Goal: Task Accomplishment & Management: Use online tool/utility

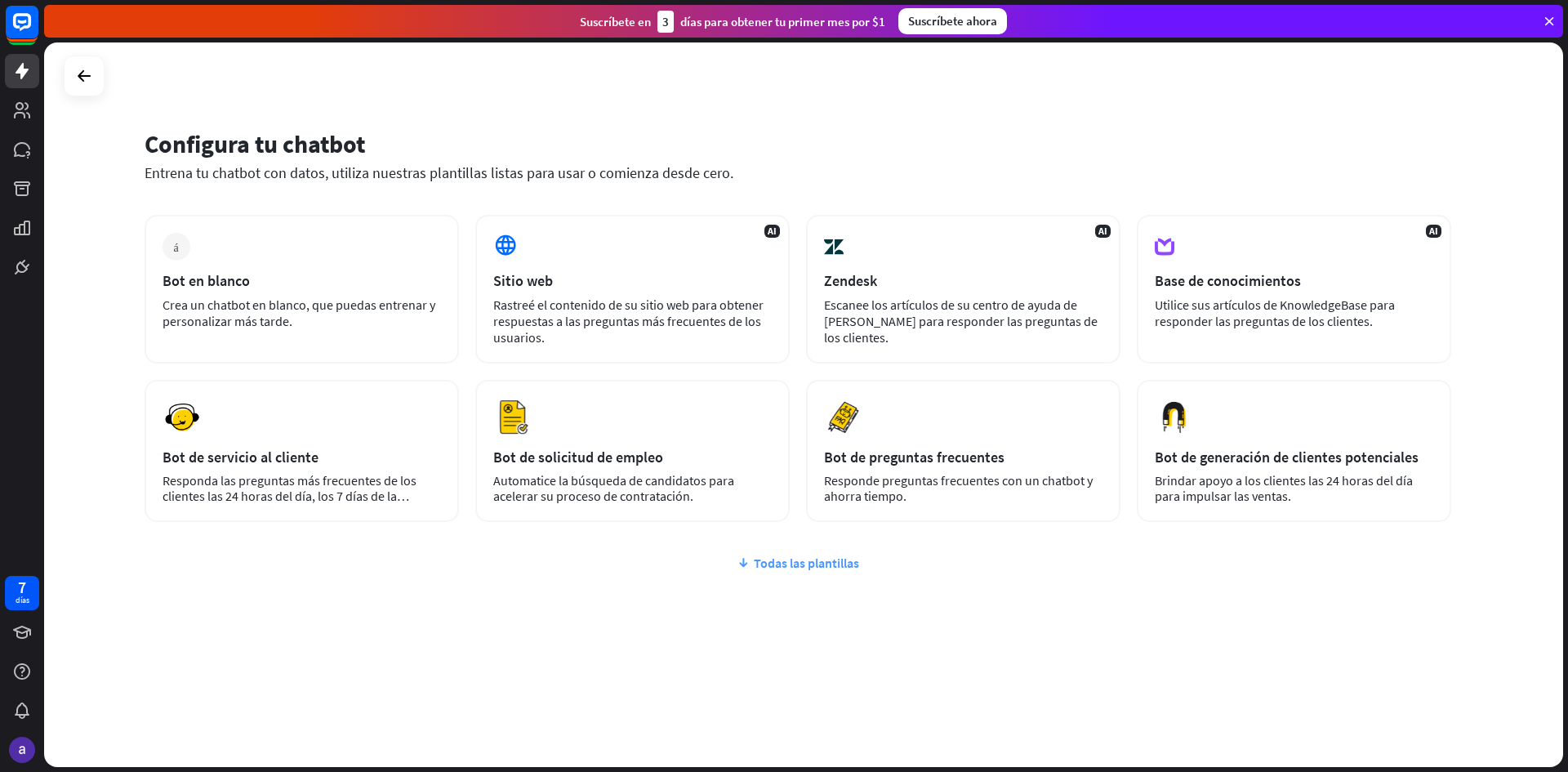
click at [831, 563] on font "Todas las plantillas" at bounding box center [806, 563] width 106 height 17
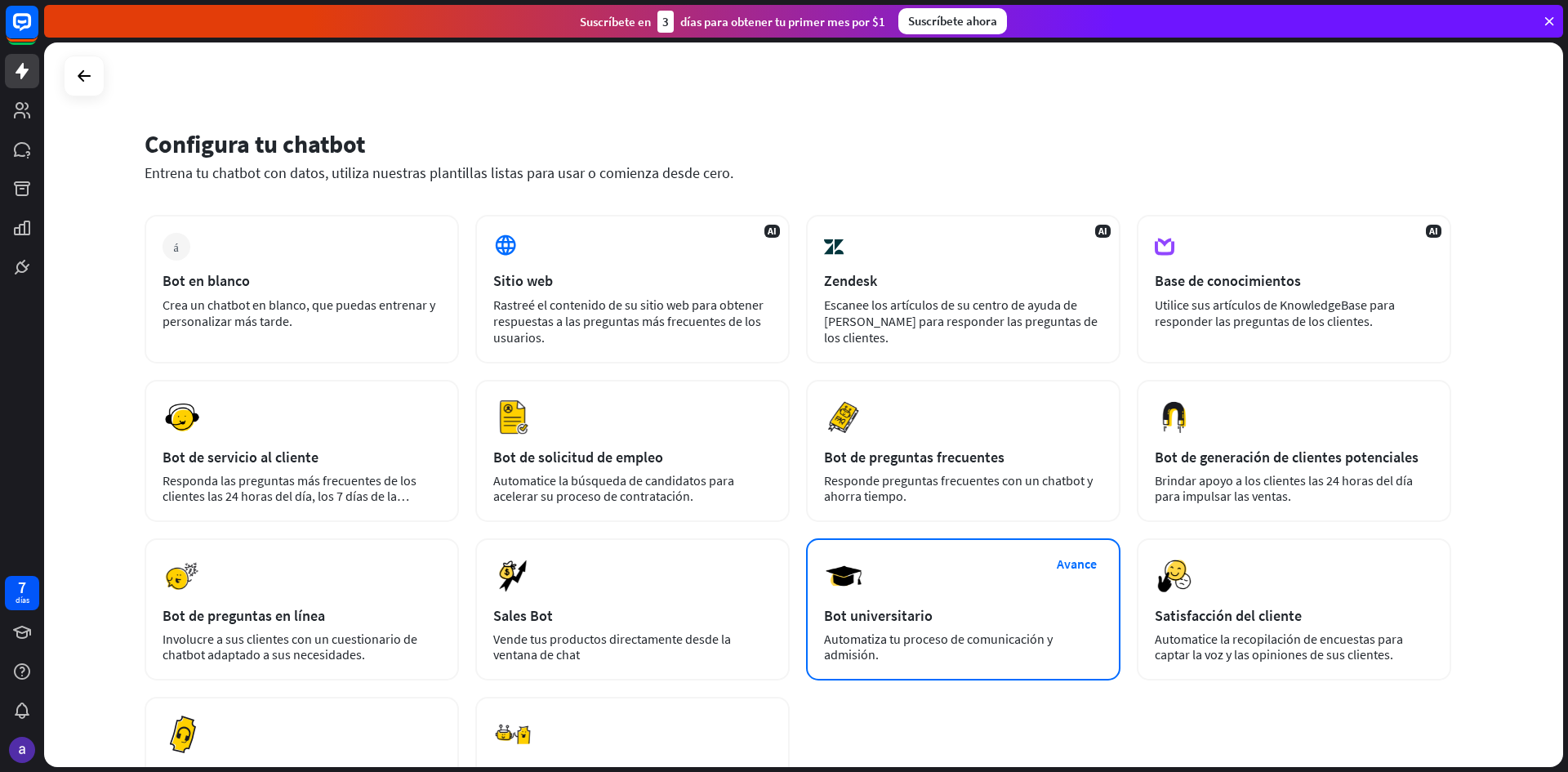
scroll to position [164, 0]
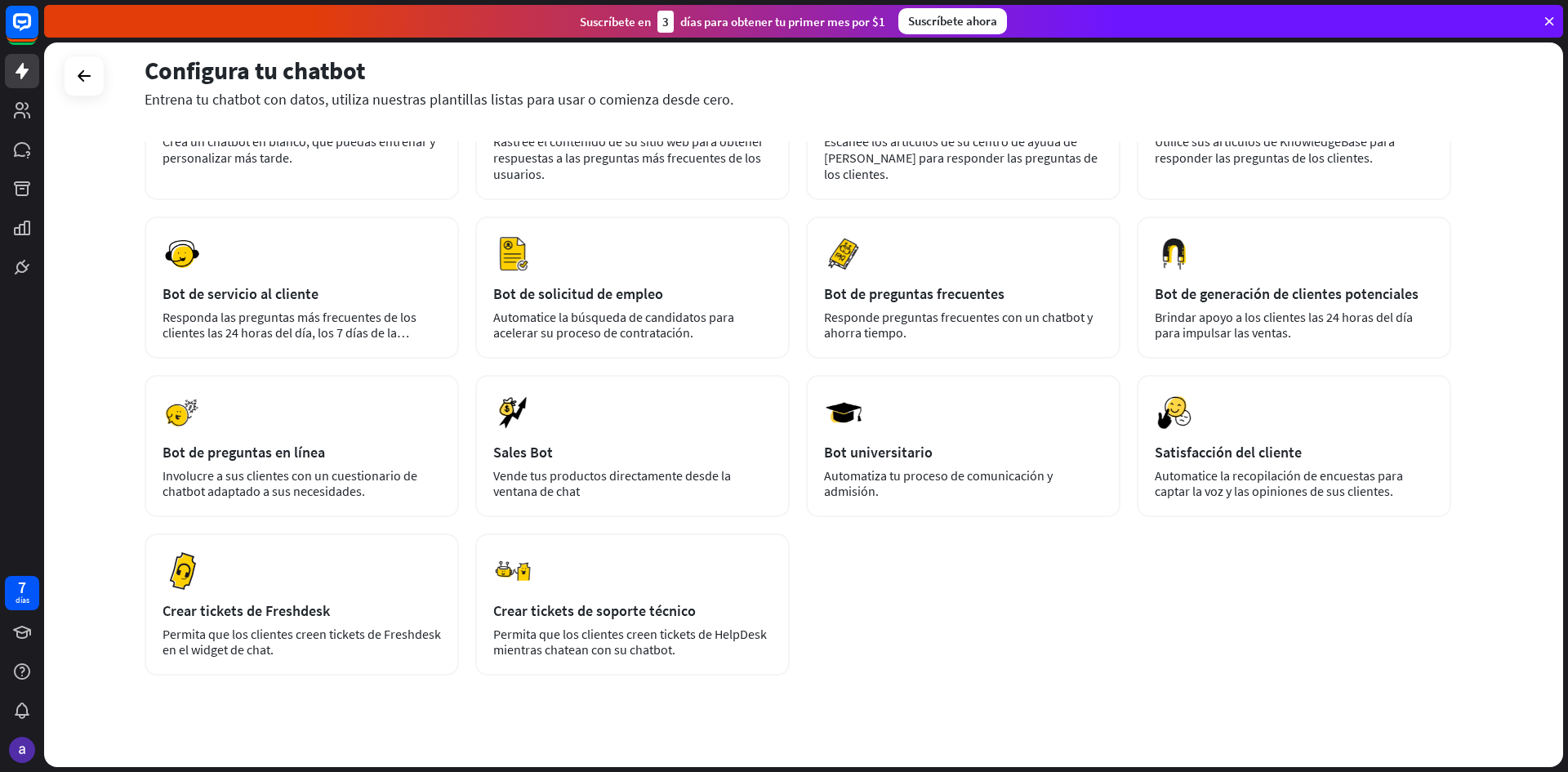
click at [987, 614] on div "más Bot en blanco Crea un chatbot en blanco, que puedas entrenar y personalizar…" at bounding box center [798, 363] width 1307 height 624
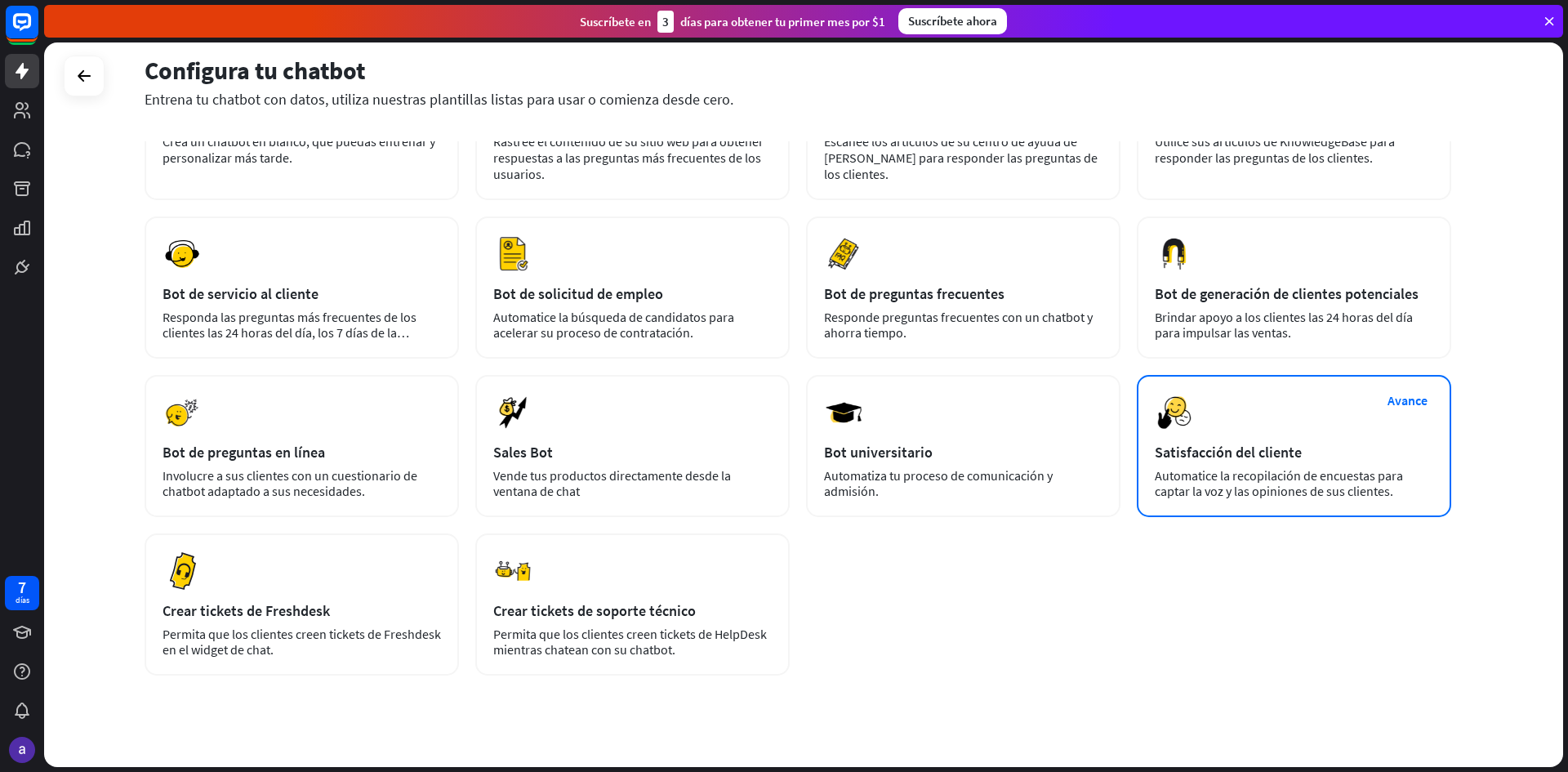
drag, startPoint x: 1262, startPoint y: 453, endPoint x: 1190, endPoint y: 411, distance: 83.4
click at [1190, 411] on img at bounding box center [1174, 412] width 40 height 40
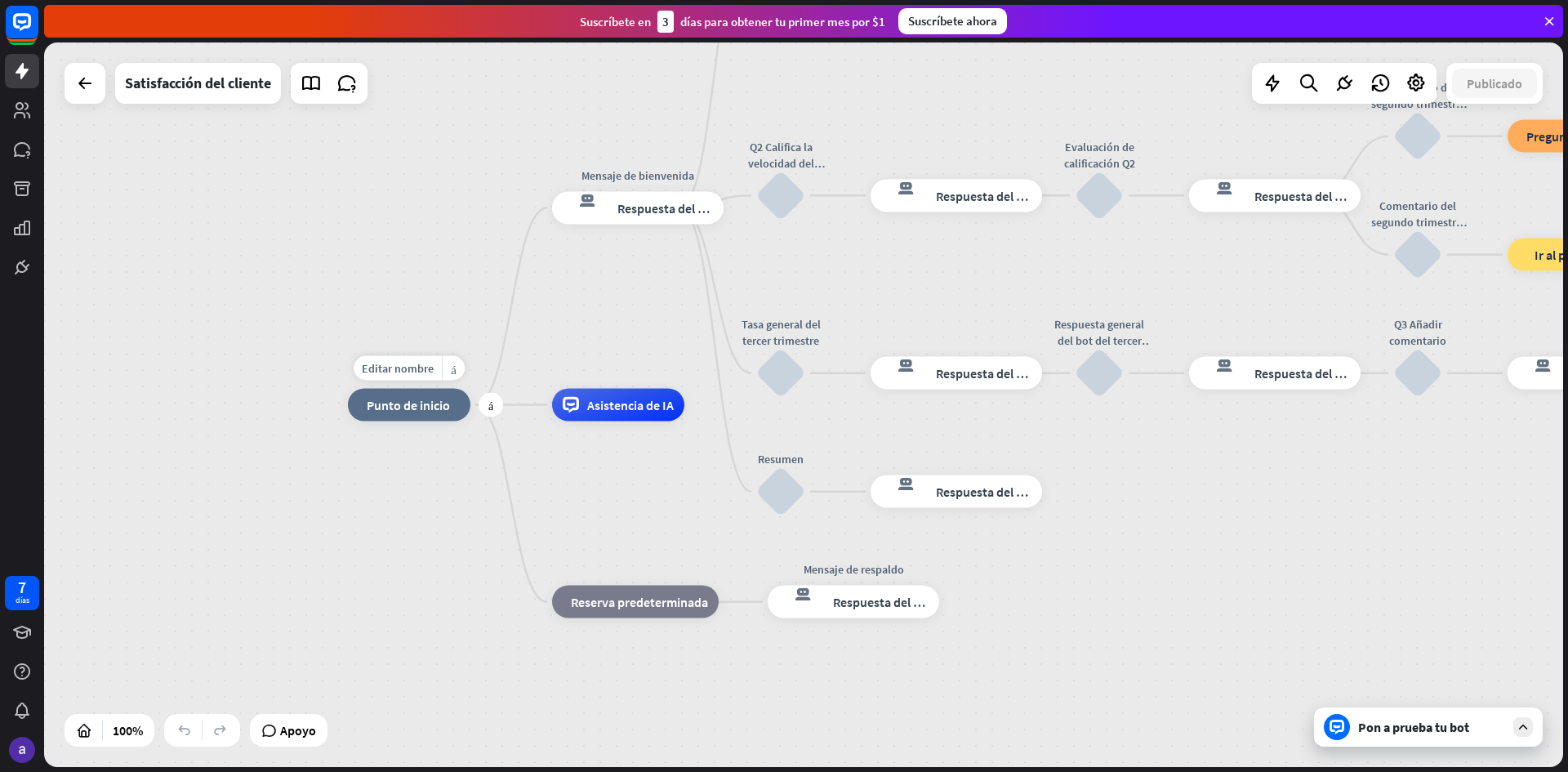
click at [409, 412] on font "Punto de inicio" at bounding box center [409, 405] width 84 height 17
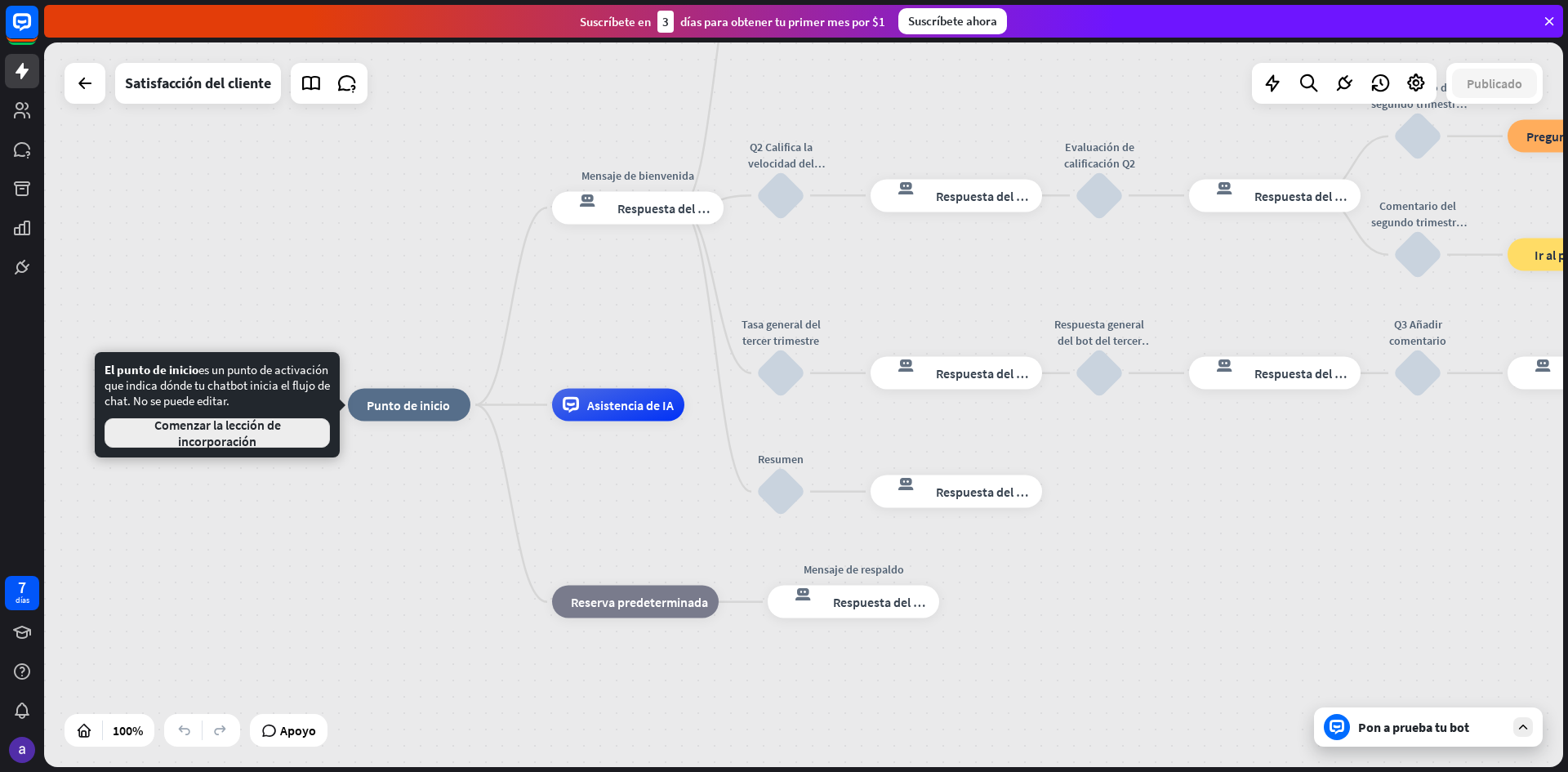
click at [282, 445] on font "Comenzar la lección de incorporación" at bounding box center [217, 433] width 198 height 33
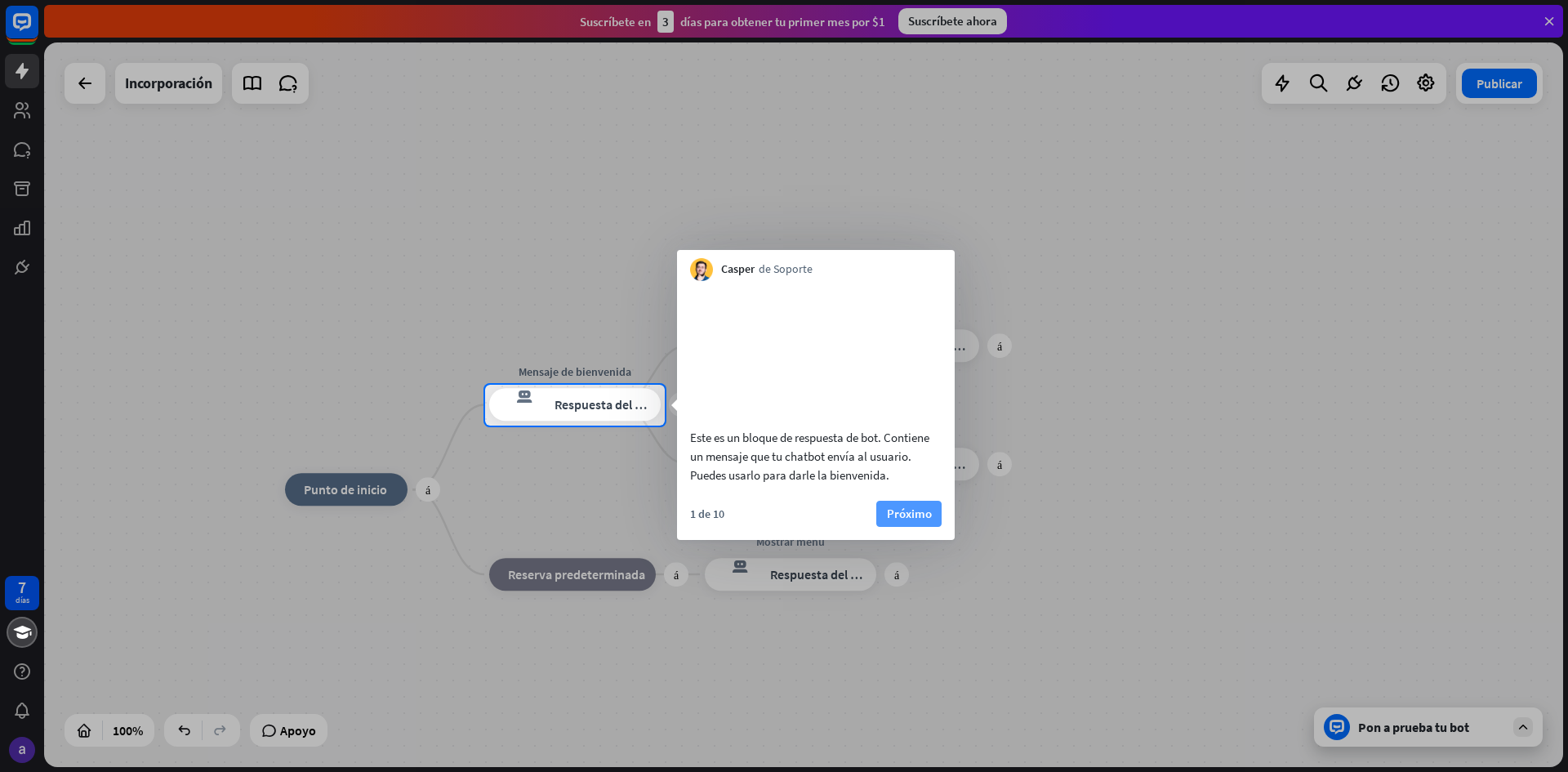
click at [900, 521] on font "Próximo" at bounding box center [909, 513] width 45 height 16
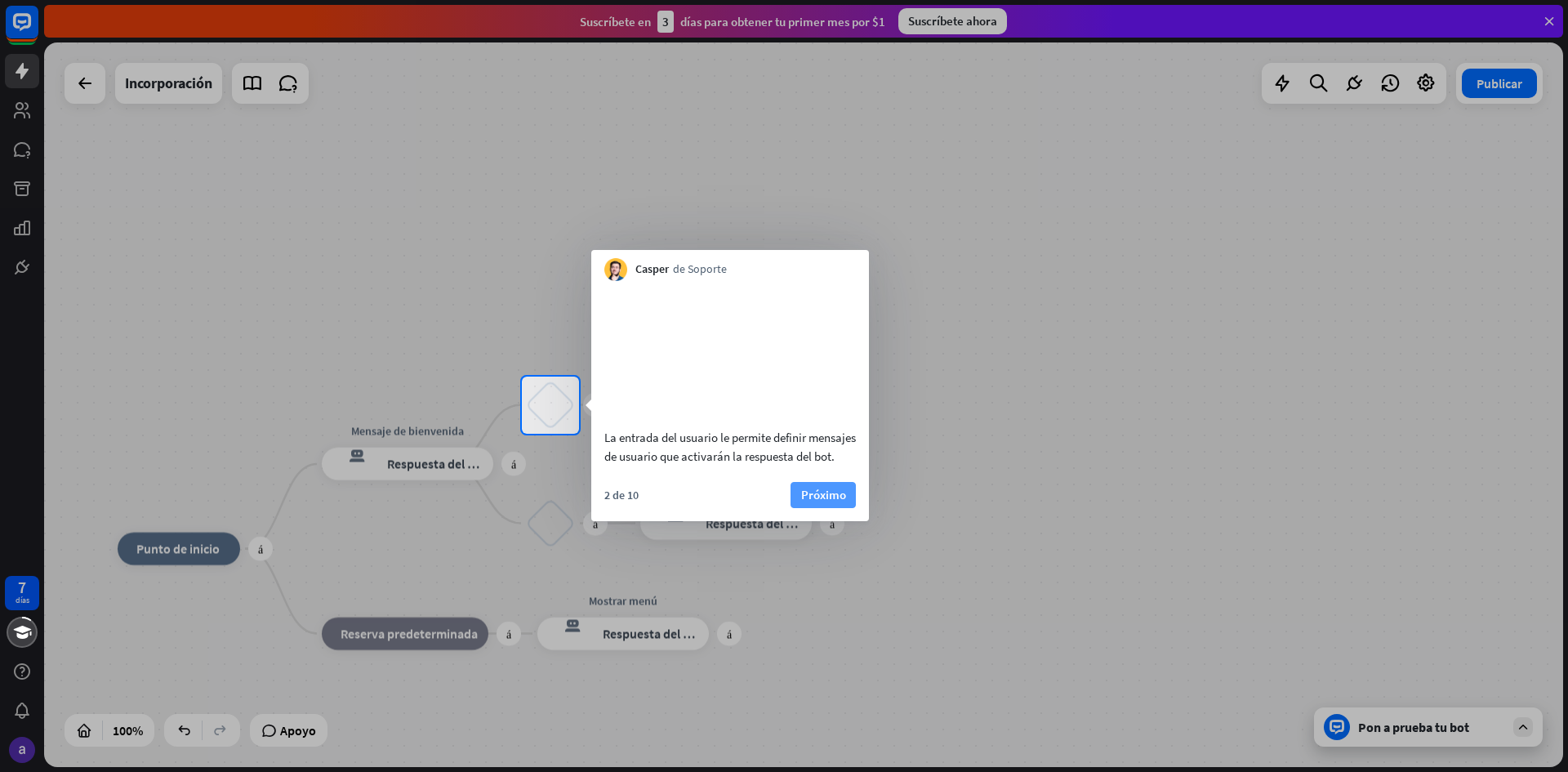
click at [807, 502] on font "Próximo" at bounding box center [824, 494] width 45 height 16
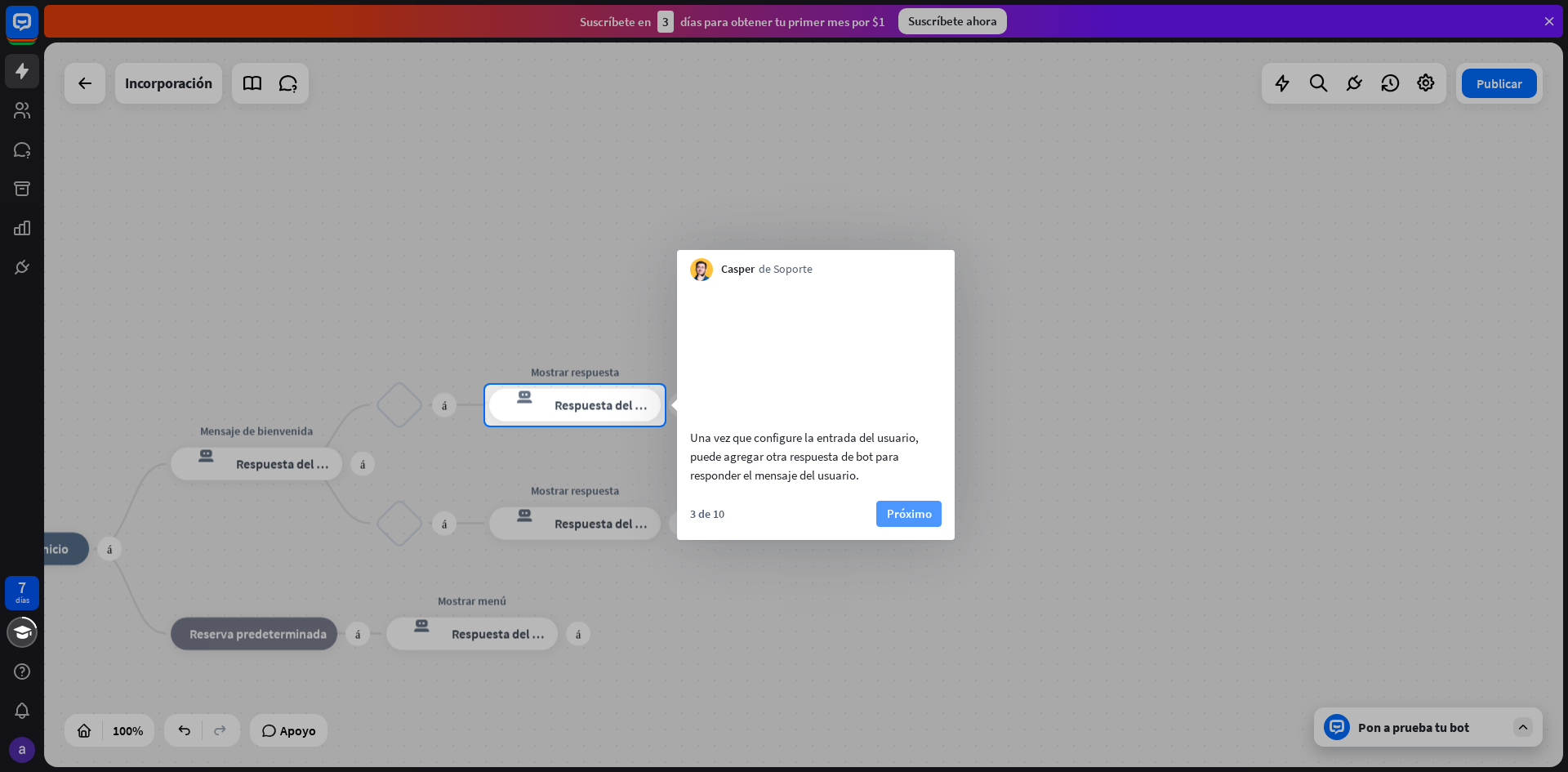
click at [891, 521] on font "Próximo" at bounding box center [909, 513] width 45 height 16
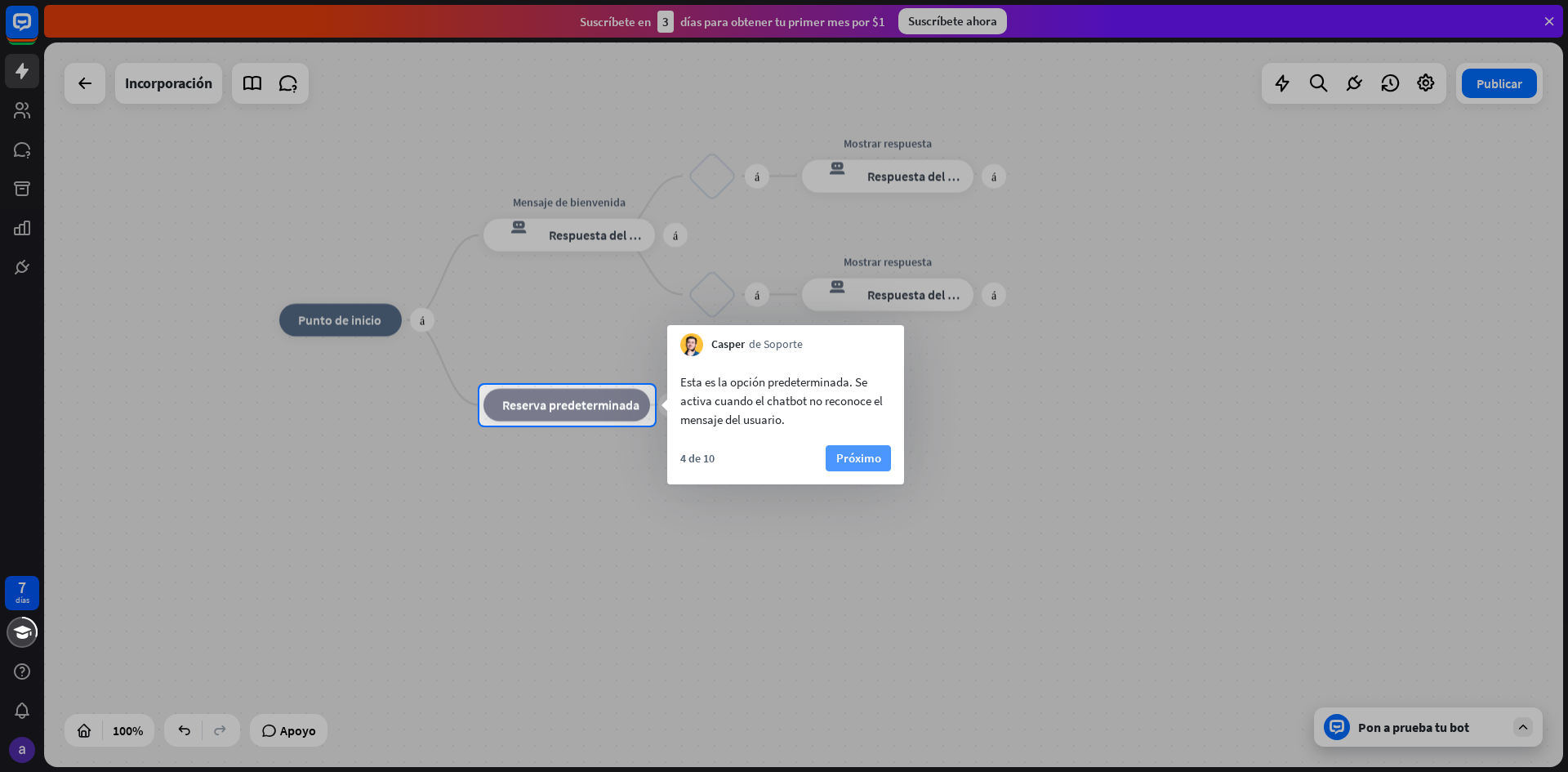
click at [874, 459] on font "Próximo" at bounding box center [859, 457] width 45 height 16
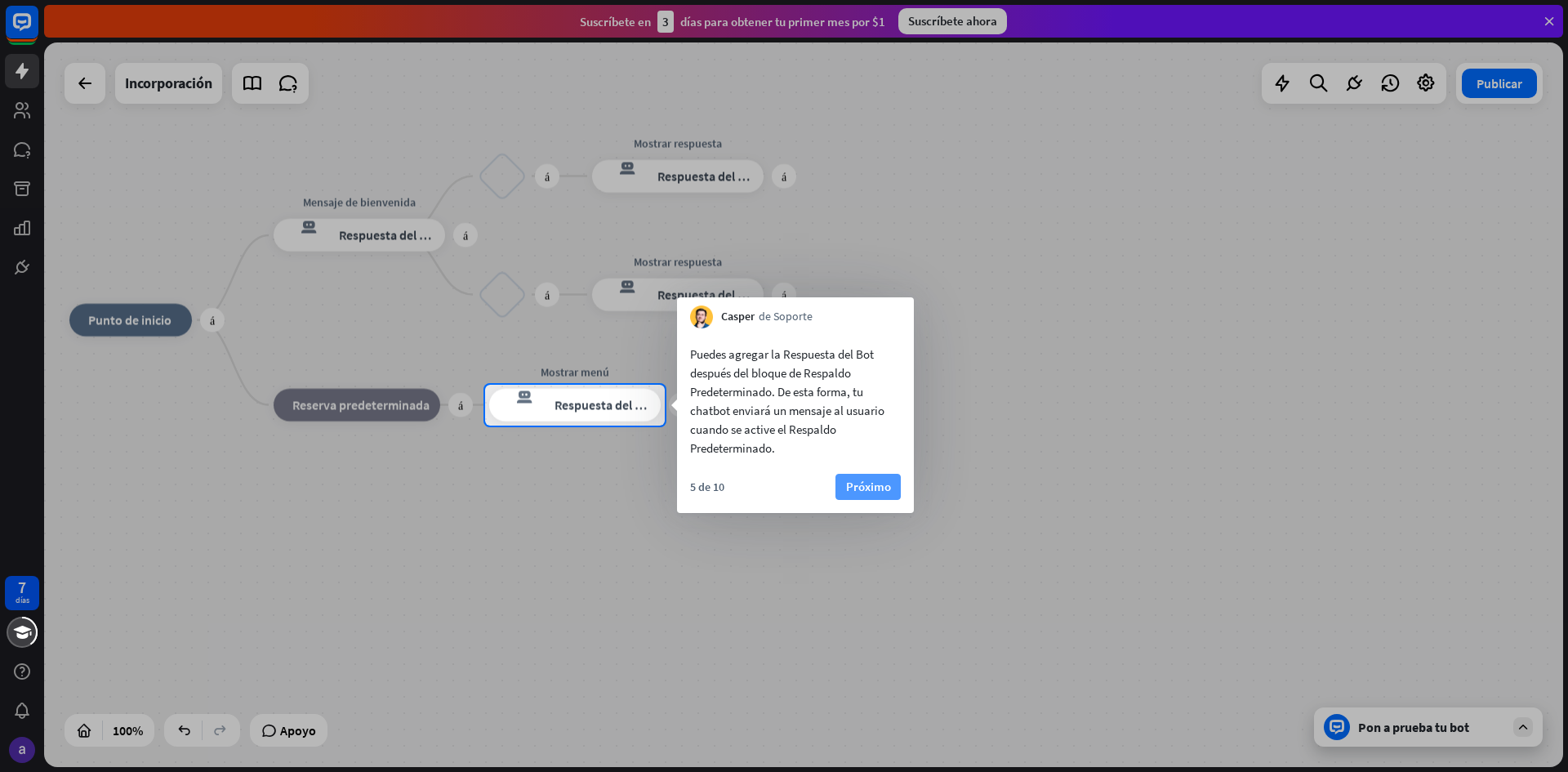
click at [864, 491] on font "Próximo" at bounding box center [869, 486] width 45 height 16
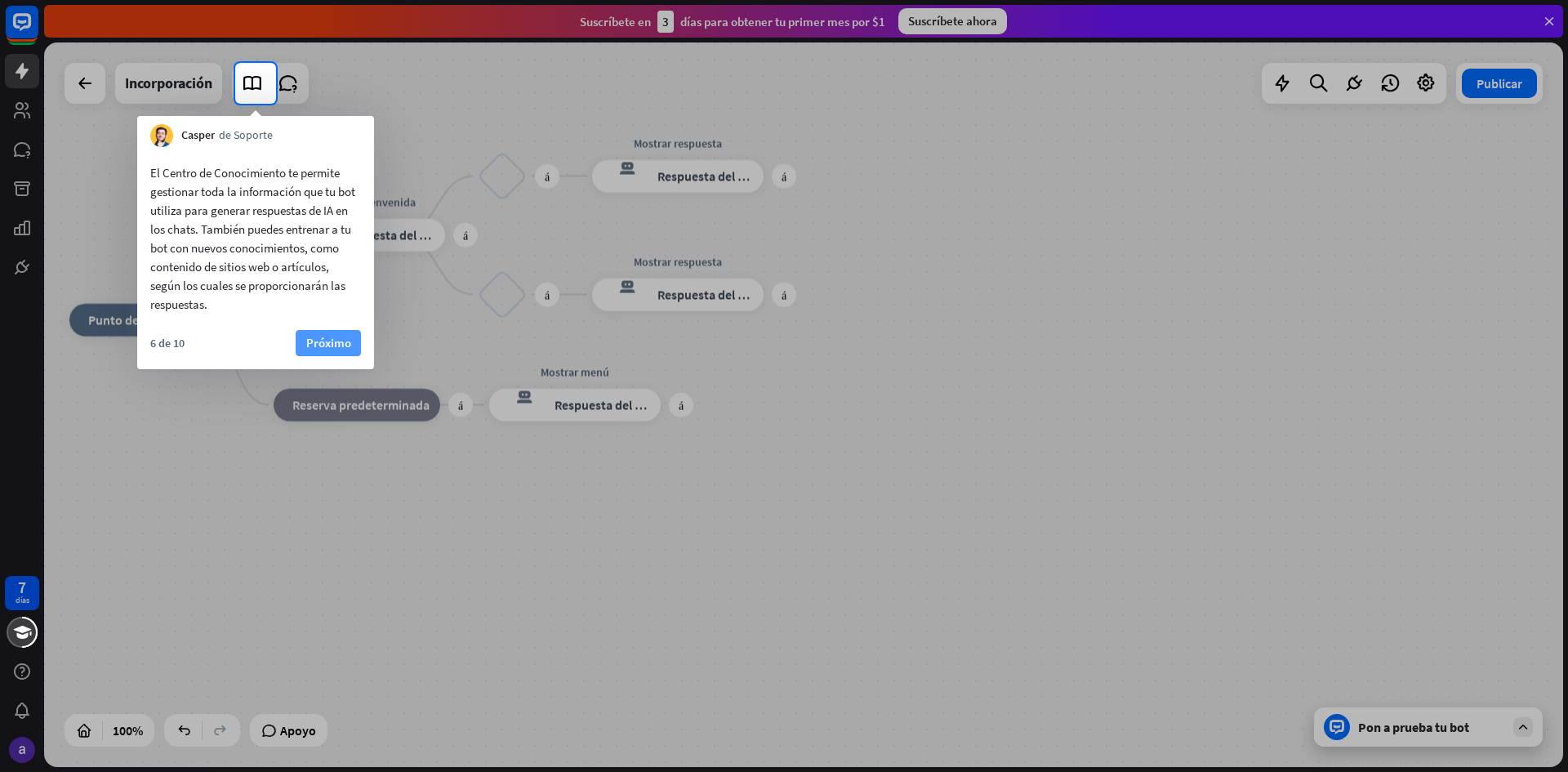
click at [342, 345] on font "Próximo" at bounding box center [329, 342] width 45 height 16
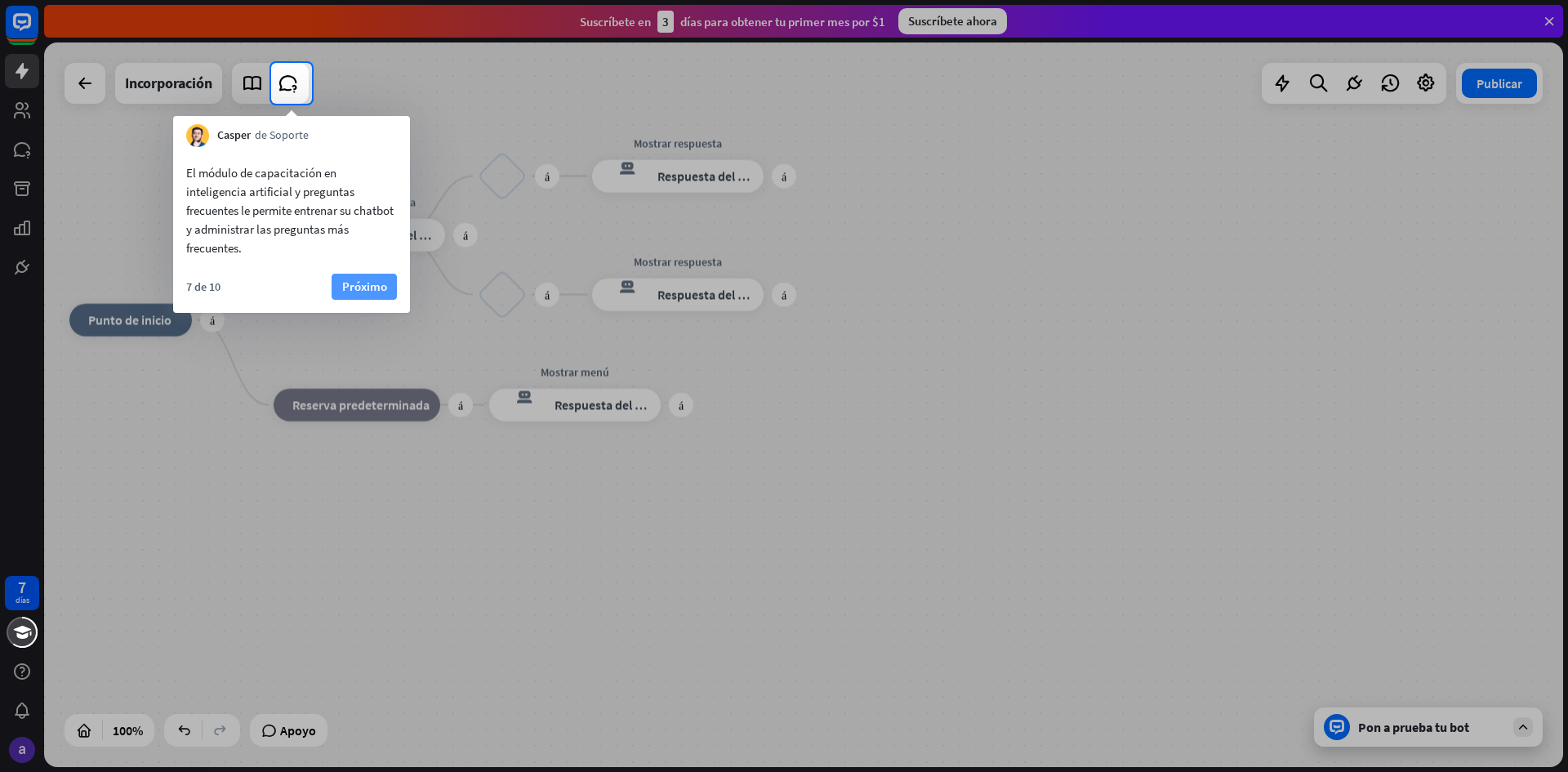
click at [375, 293] on font "Próximo" at bounding box center [364, 286] width 45 height 16
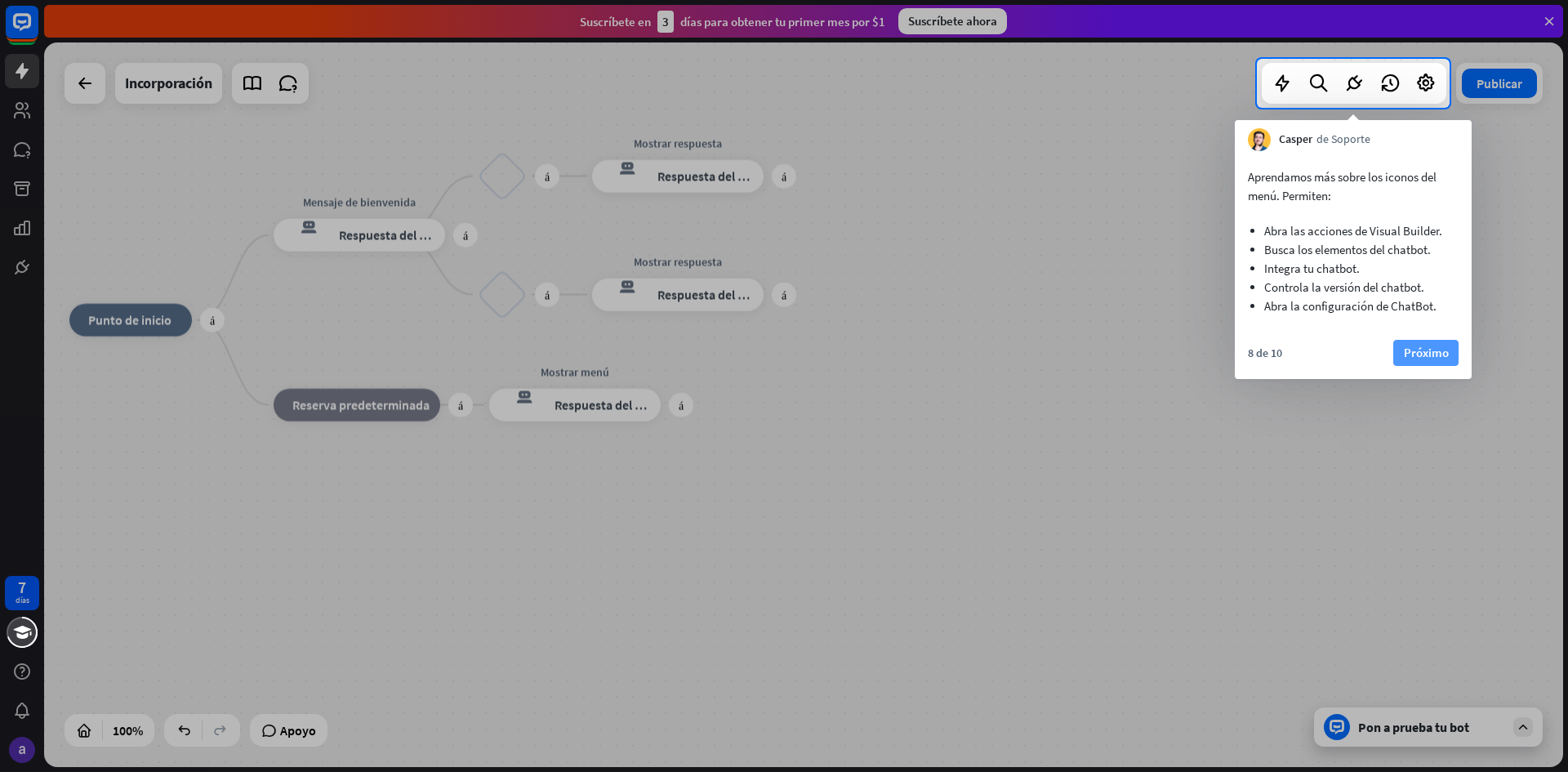
click at [1417, 355] on font "Próximo" at bounding box center [1426, 352] width 45 height 16
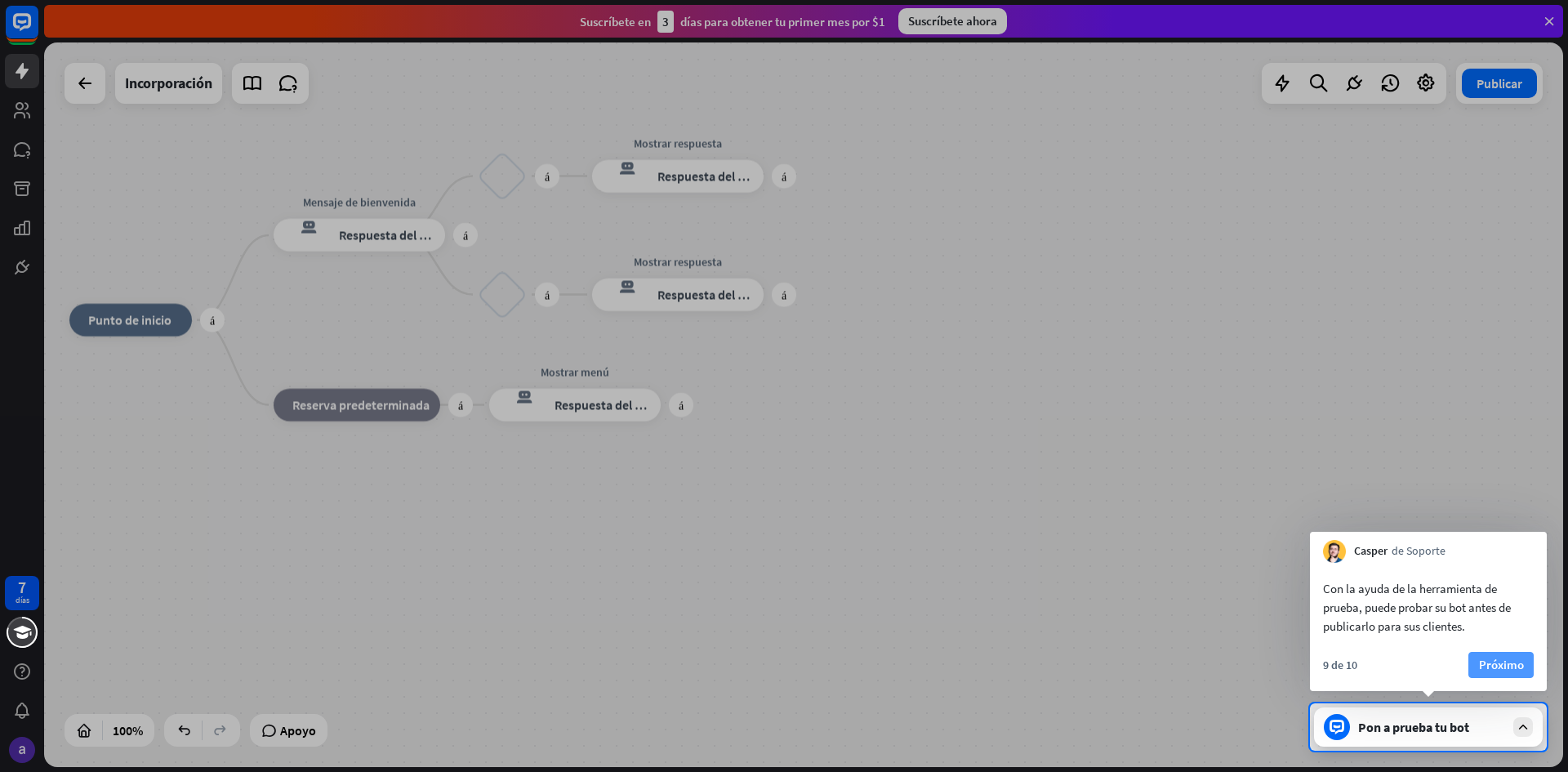
click at [1530, 663] on button "Próximo" at bounding box center [1501, 664] width 65 height 26
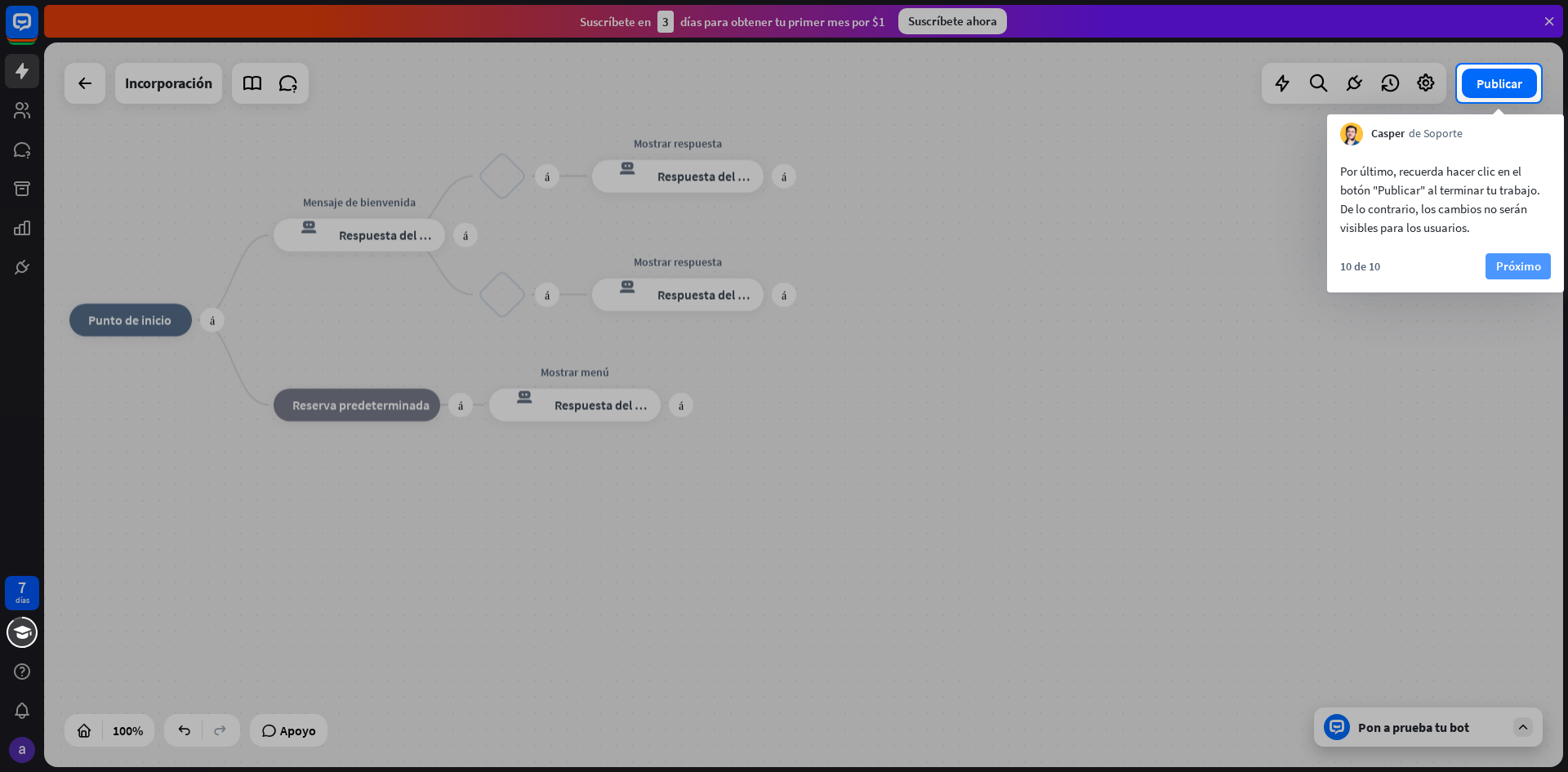
click at [1506, 266] on font "Próximo" at bounding box center [1518, 265] width 45 height 16
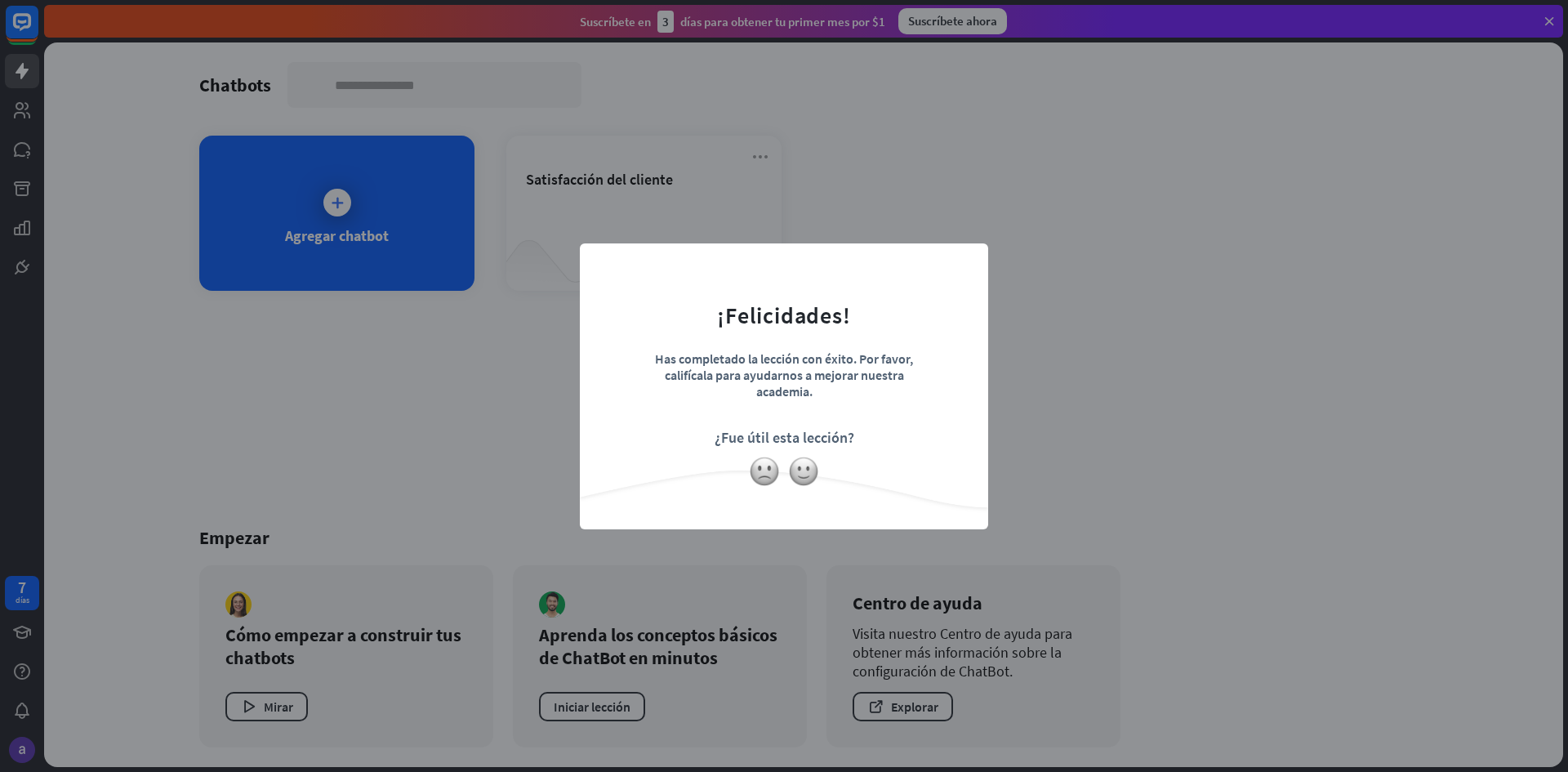
click at [794, 428] on font "¿Fue útil esta lección?" at bounding box center [785, 437] width 140 height 18
click at [773, 467] on img at bounding box center [765, 471] width 31 height 31
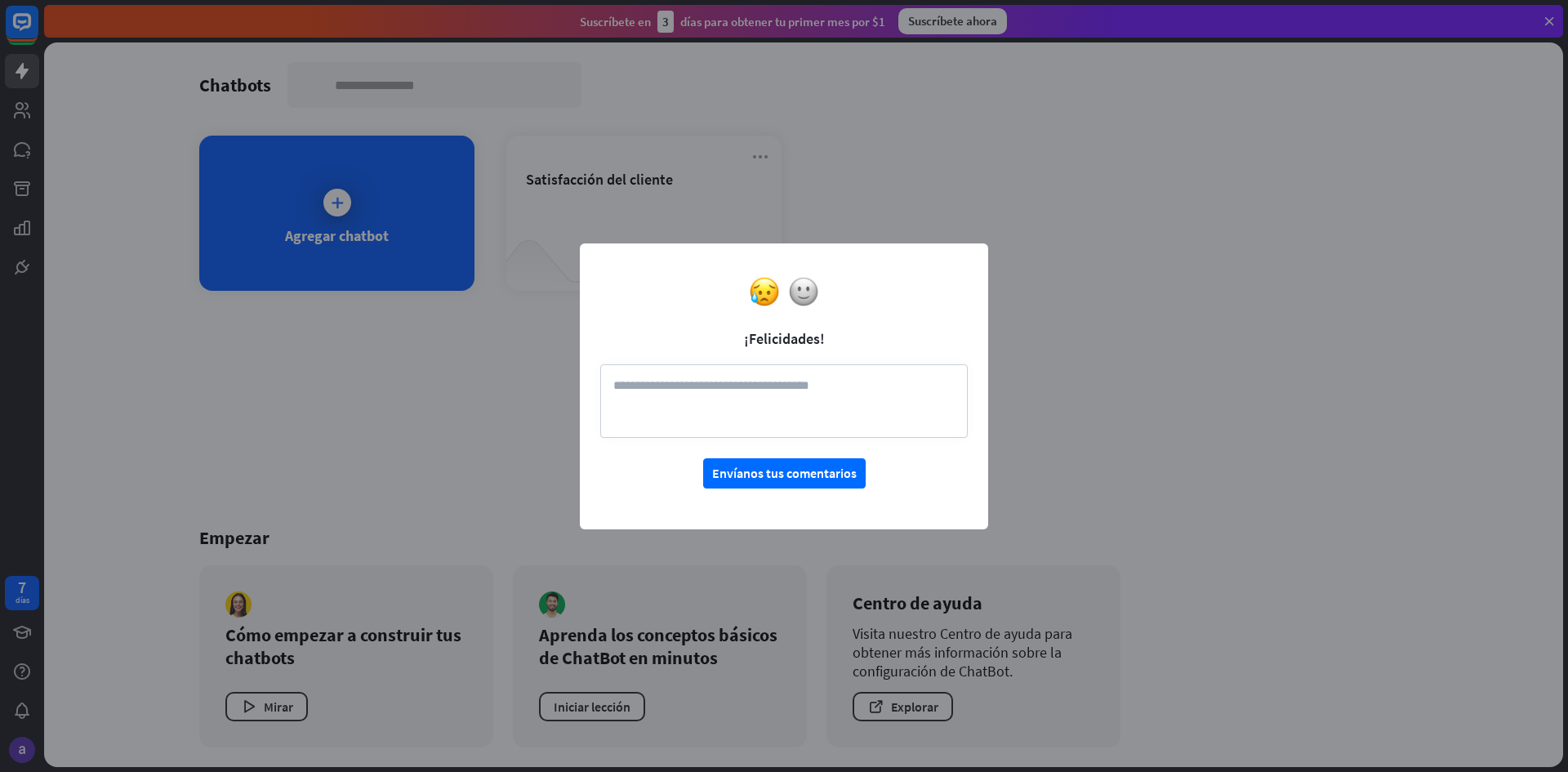
click at [1220, 392] on div "cerca ¡Felicidades! Envíanos tus comentarios" at bounding box center [784, 386] width 1568 height 772
click at [956, 299] on div at bounding box center [784, 292] width 409 height 31
click at [805, 299] on img at bounding box center [804, 292] width 31 height 31
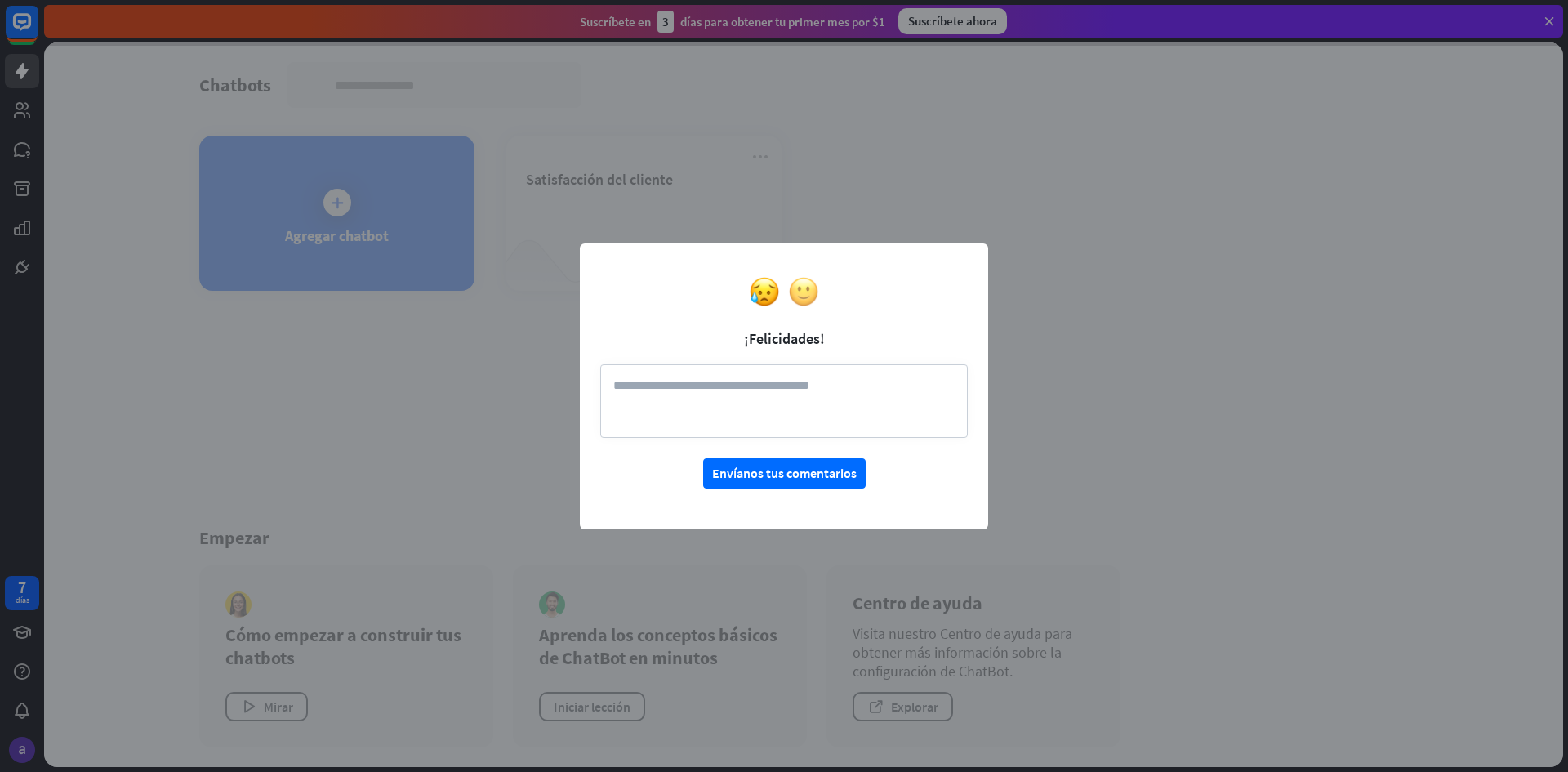
click at [800, 294] on div "cerca ¡Felicidades! Envíanos tus comentarios" at bounding box center [784, 386] width 409 height 286
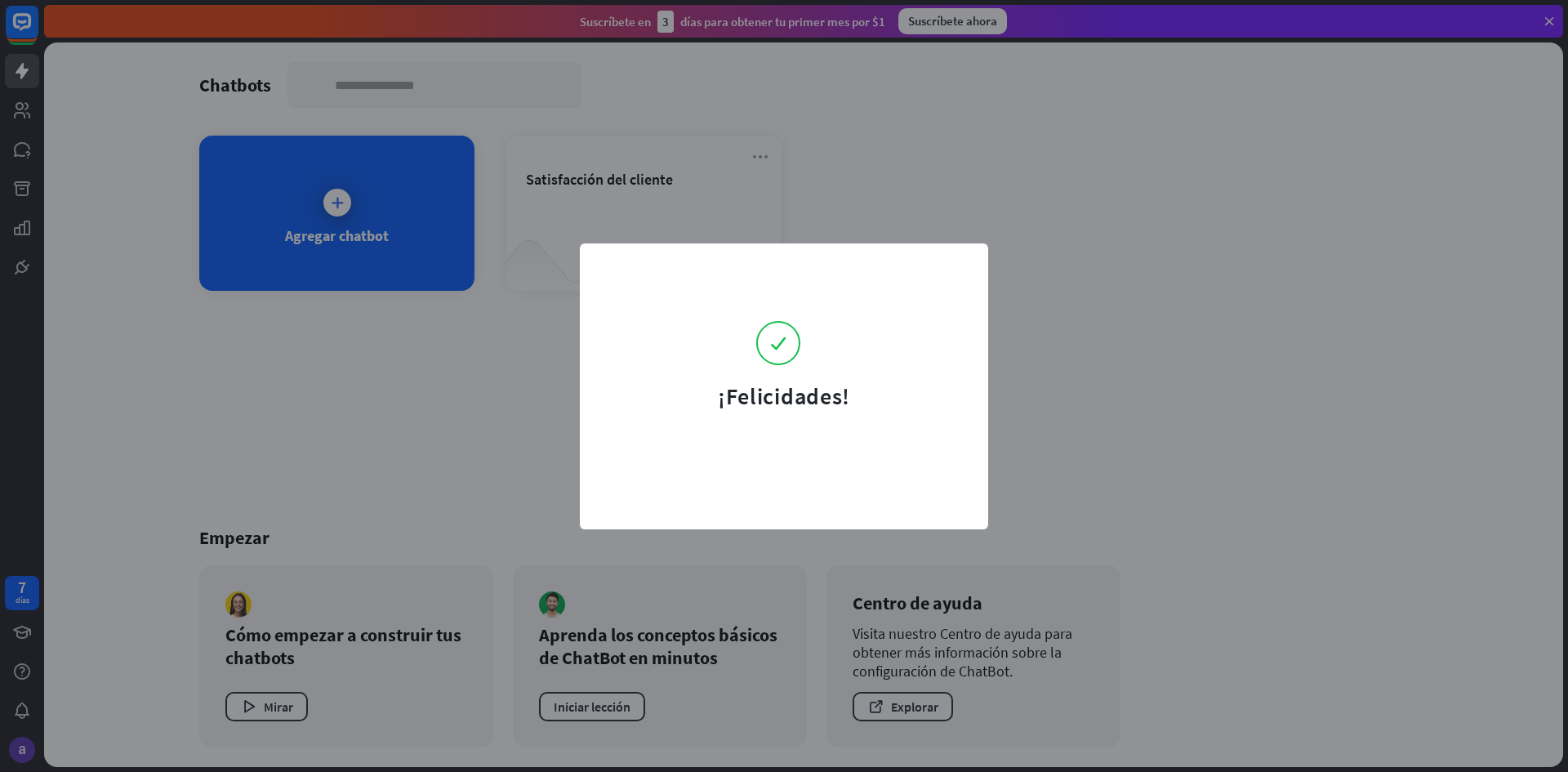
click at [800, 294] on form "¡Felicidades!" at bounding box center [783, 338] width 367 height 147
click at [1243, 410] on div "¡Felicidades!" at bounding box center [784, 386] width 1568 height 772
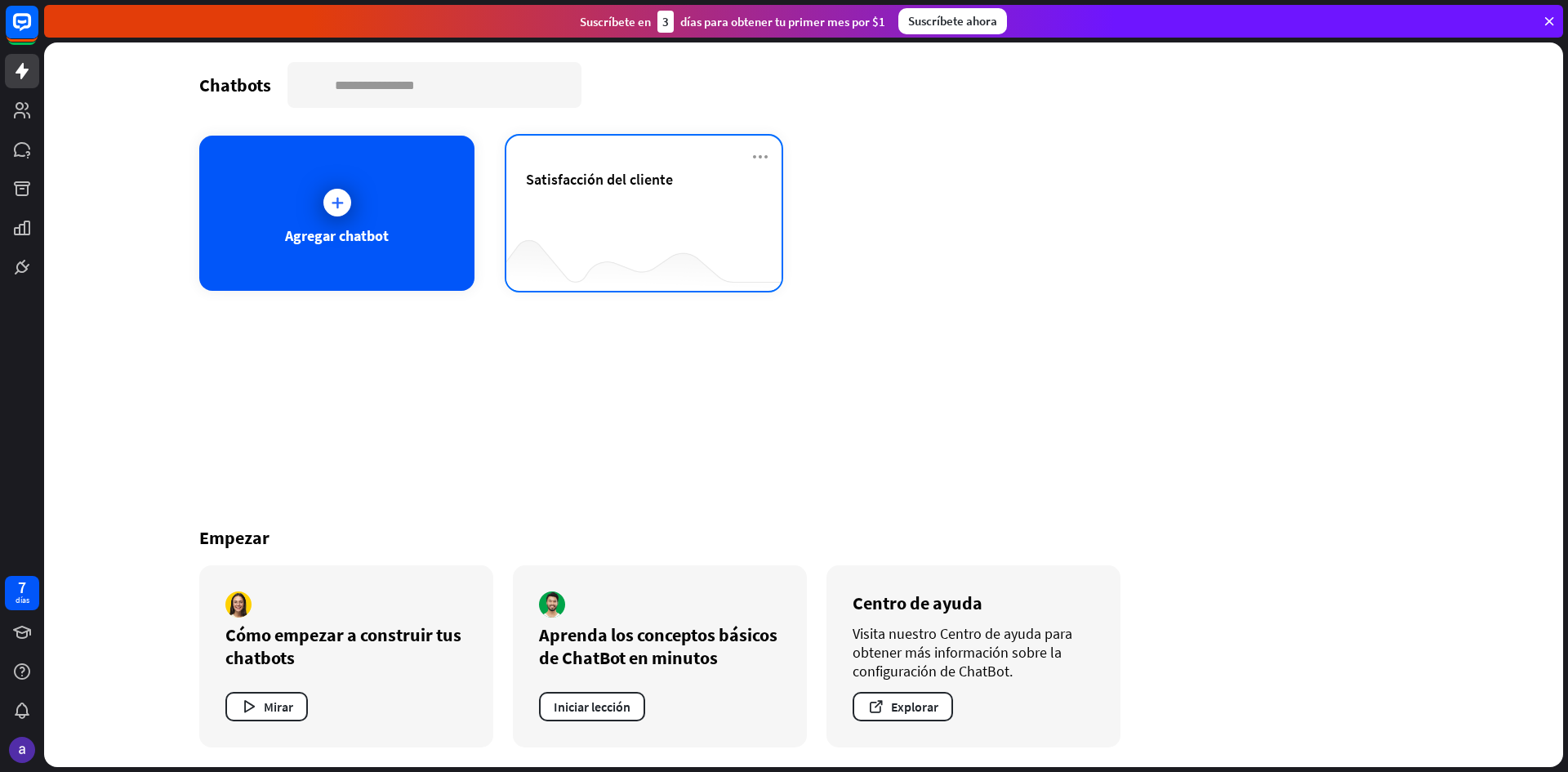
click at [643, 192] on div "Satisfacción del cliente" at bounding box center [644, 199] width 236 height 57
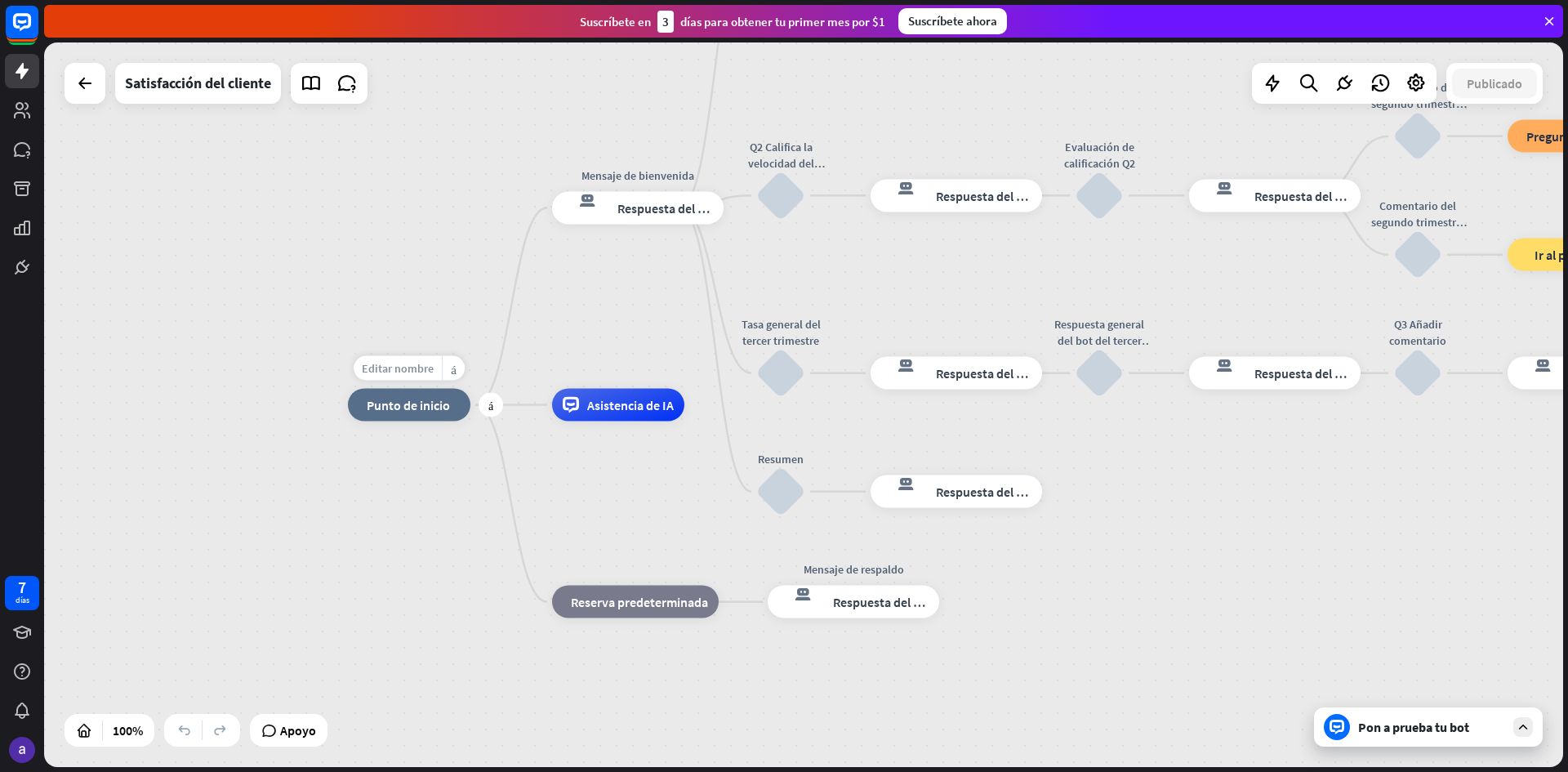
click at [410, 374] on font "Editar nombre" at bounding box center [398, 368] width 72 height 15
type input "*"
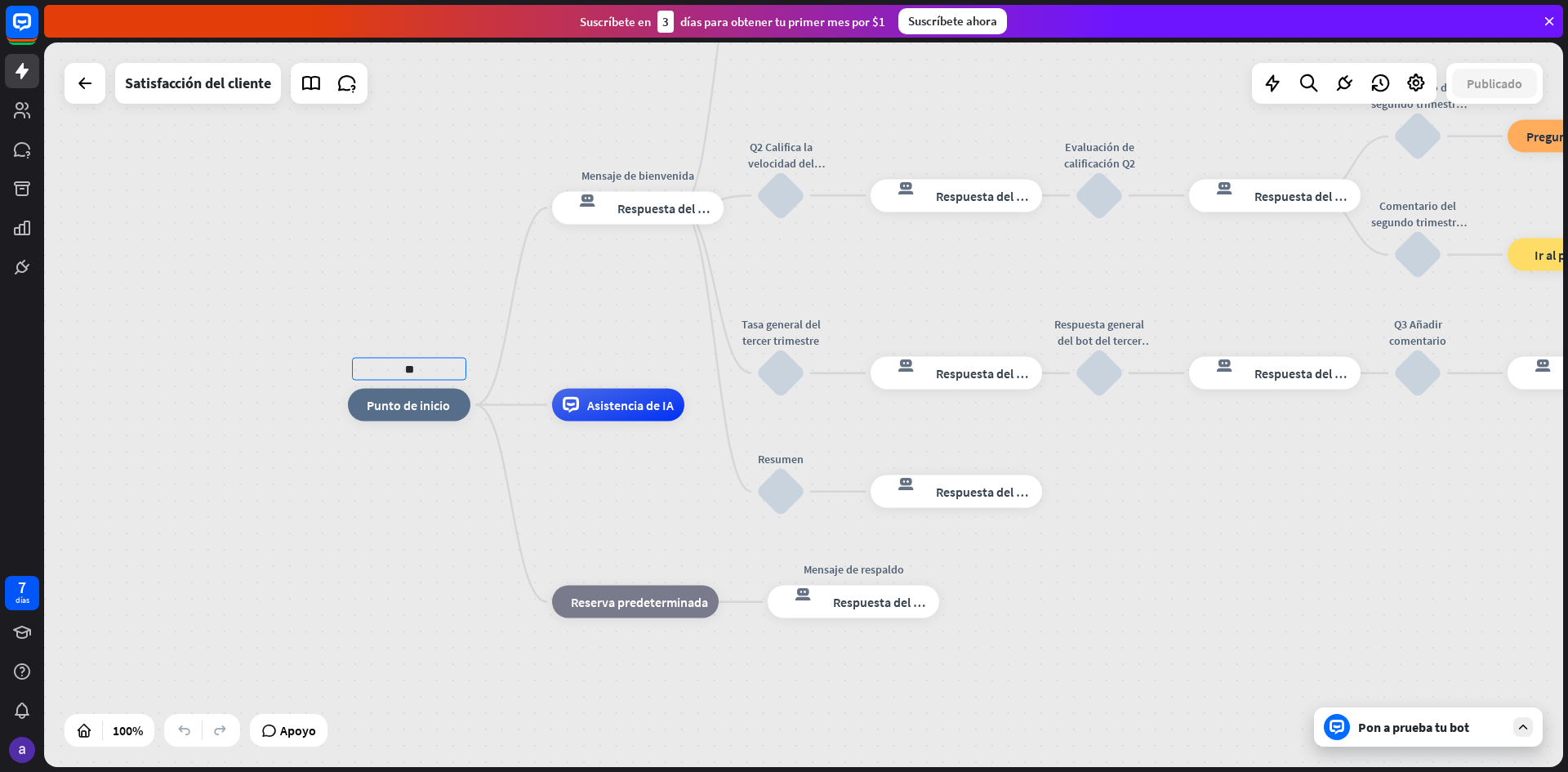
type input "*"
type input "**********"
click at [668, 210] on div "**********" at bounding box center [803, 404] width 1519 height 724
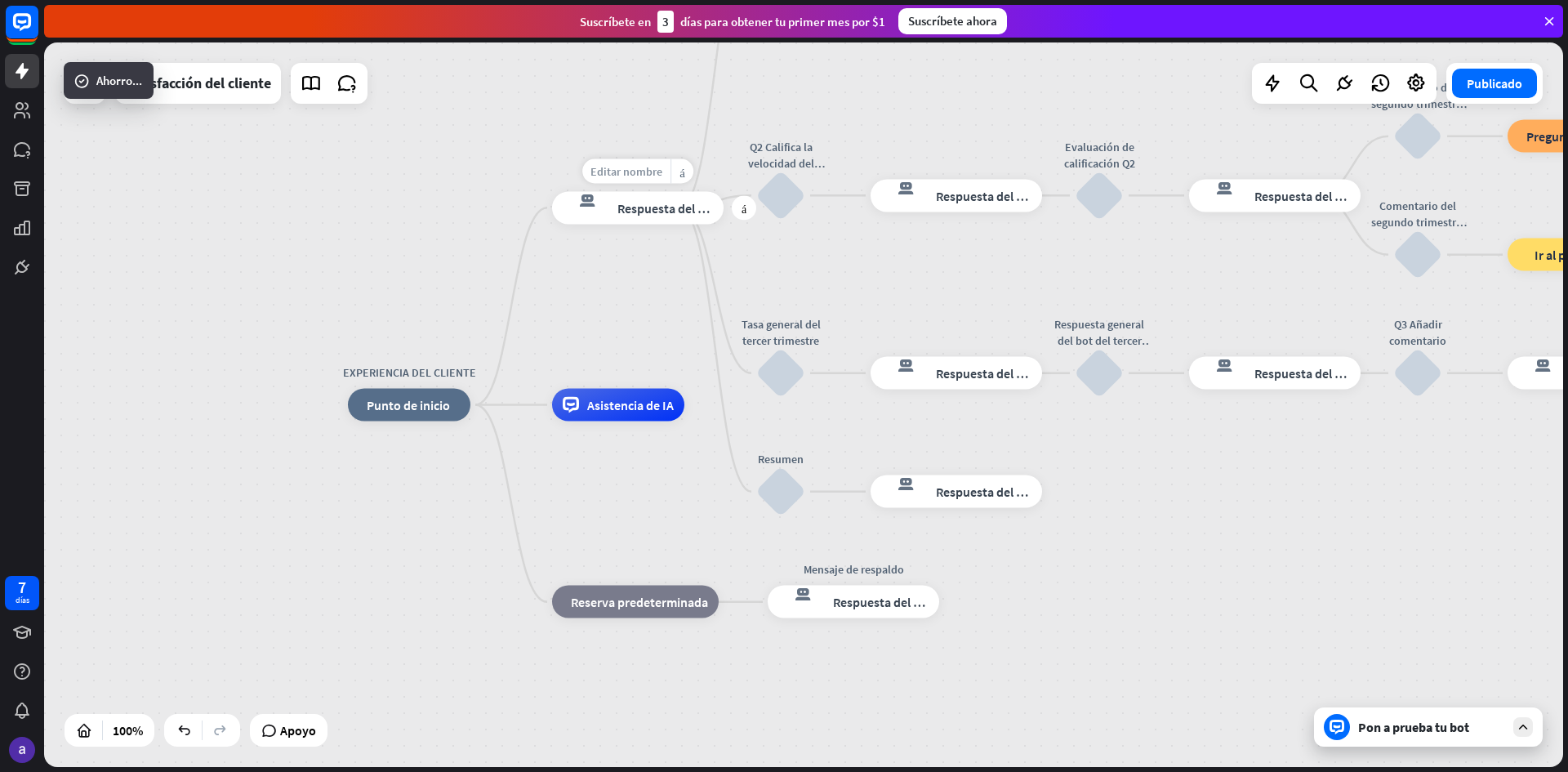
click at [630, 179] on font "Editar nombre" at bounding box center [627, 171] width 72 height 15
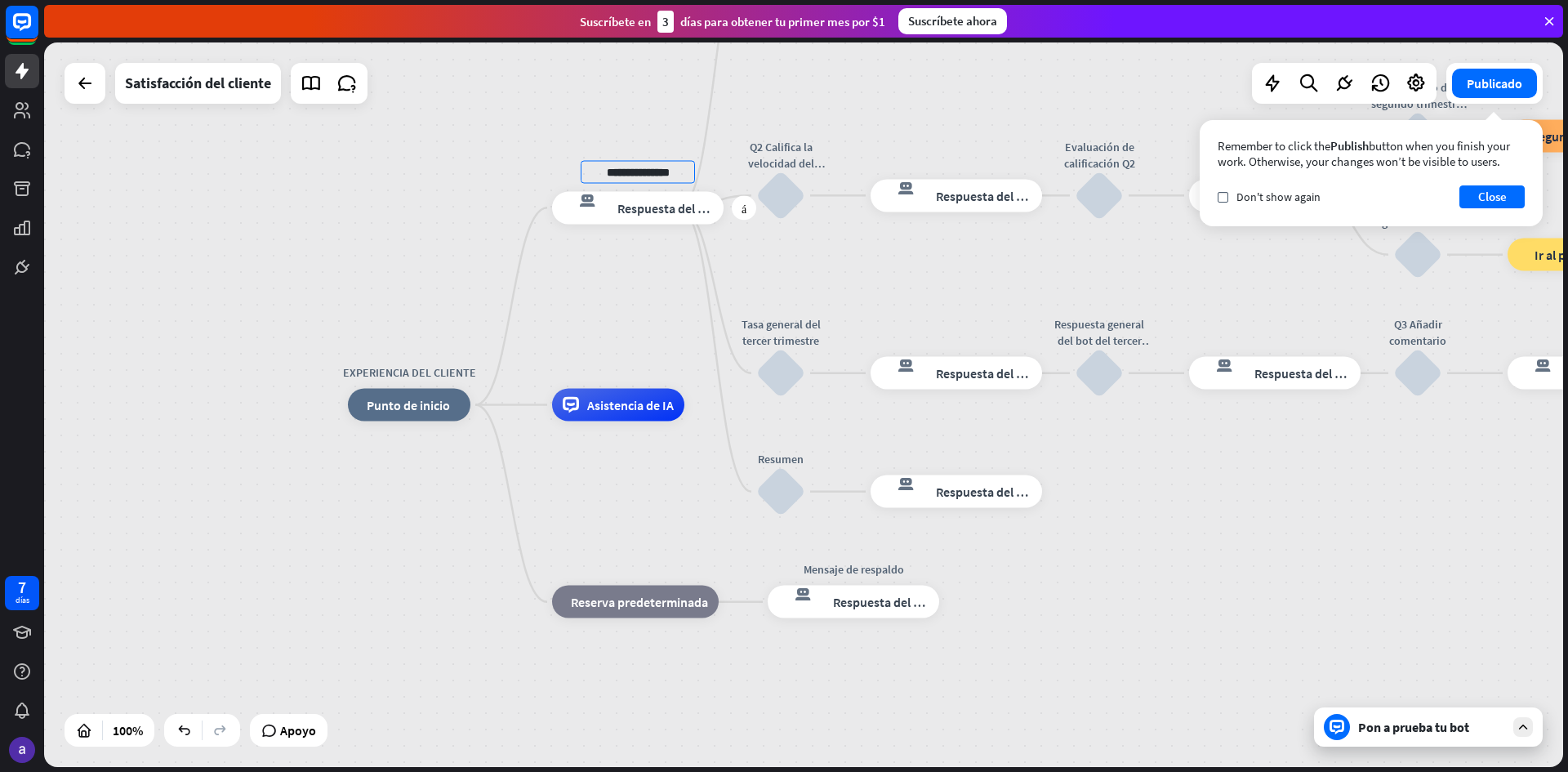
click at [611, 173] on input "**********" at bounding box center [638, 171] width 114 height 23
drag, startPoint x: 591, startPoint y: 175, endPoint x: 769, endPoint y: 175, distance: 178.0
click at [769, 405] on div "**********" at bounding box center [1107, 766] width 1519 height 724
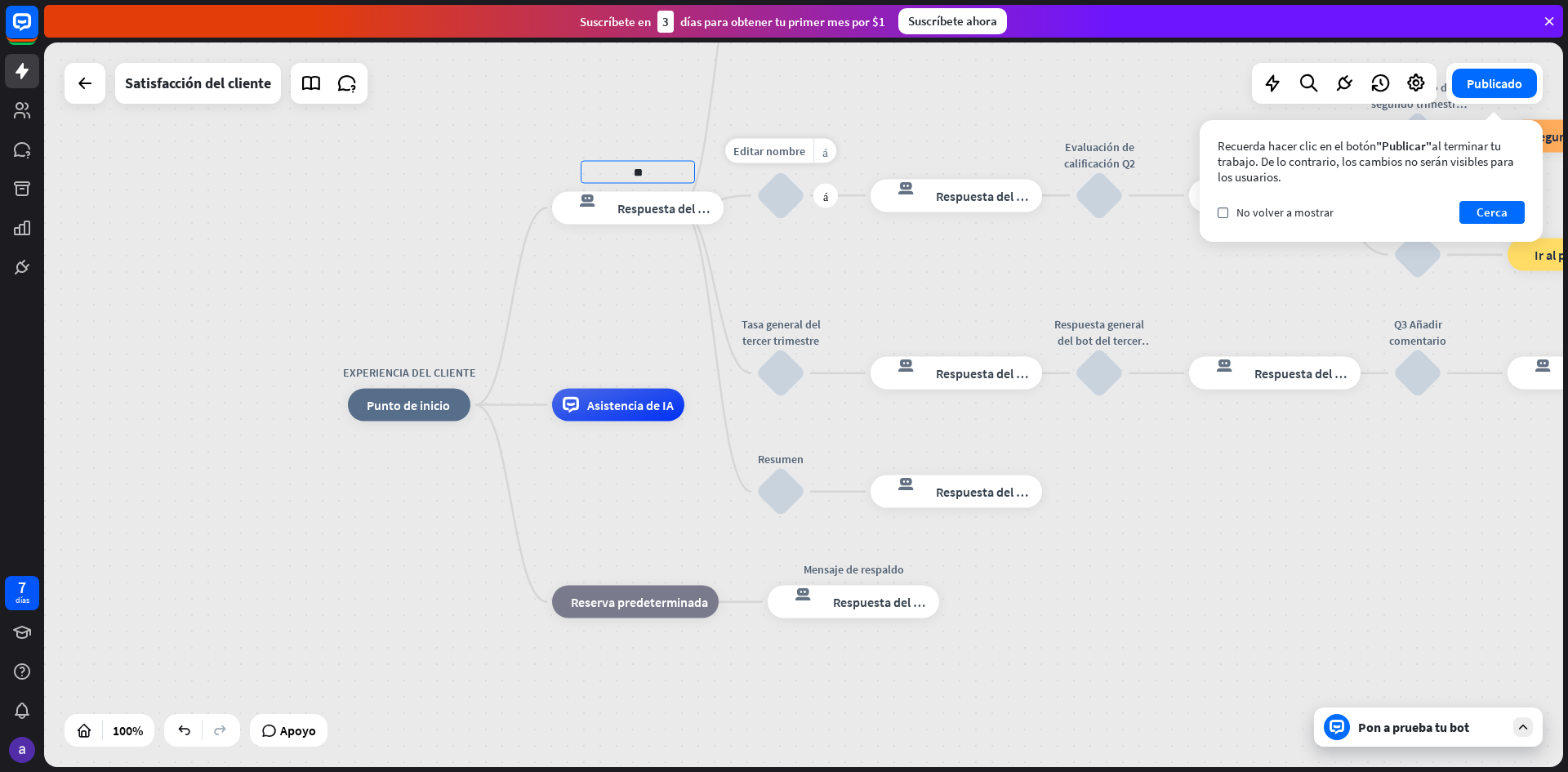
type input "*"
click at [641, 179] on input "text" at bounding box center [638, 171] width 114 height 23
click at [622, 173] on input "text" at bounding box center [638, 171] width 114 height 23
drag, startPoint x: 609, startPoint y: 169, endPoint x: 723, endPoint y: 155, distance: 114.9
click at [725, 405] on div "EXPERIENCIA DEL CLIENTE inicio_2 Punto de inicio más respuesta del bot de bloqu…" at bounding box center [1107, 766] width 1519 height 724
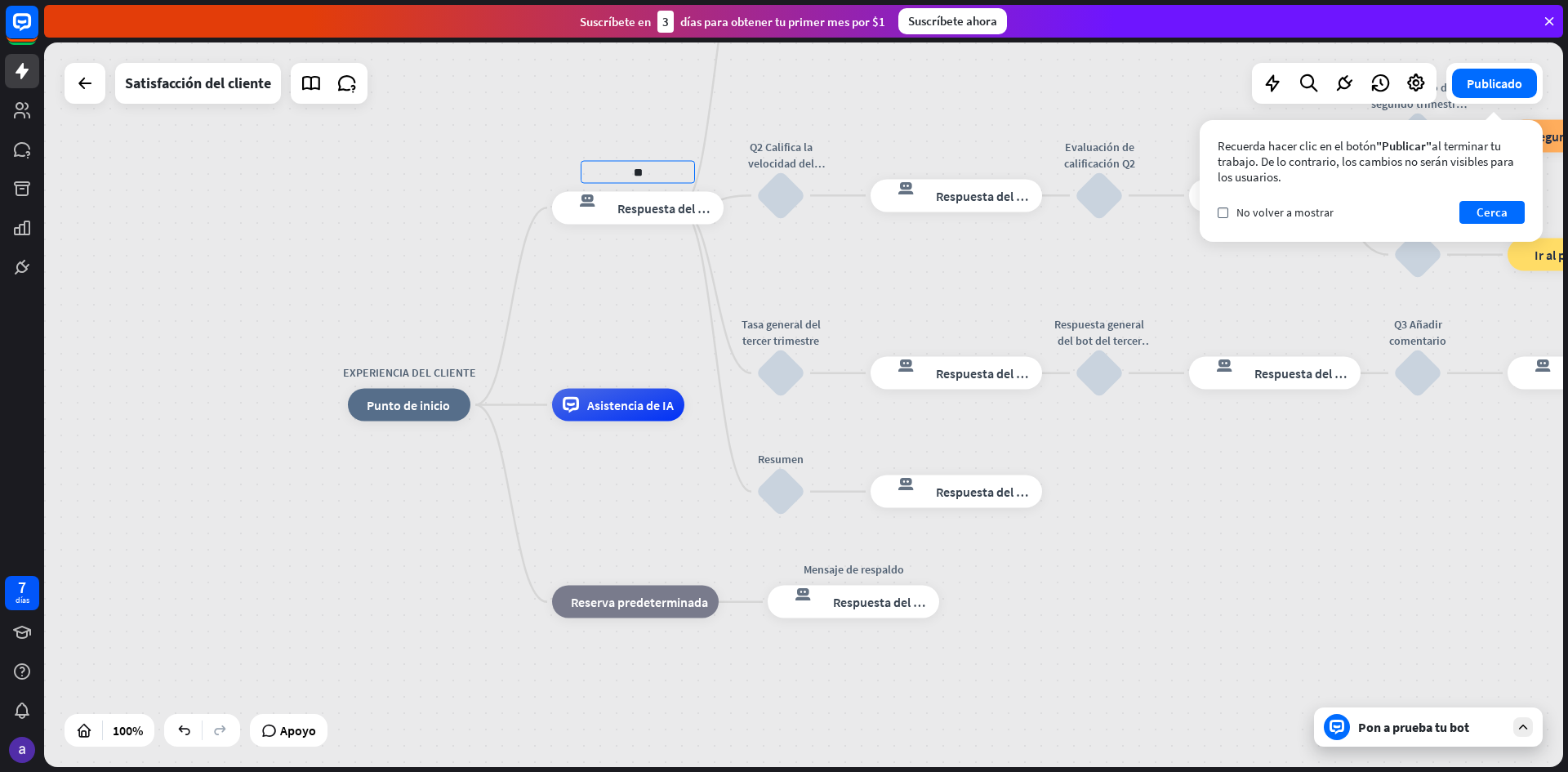
type input "*"
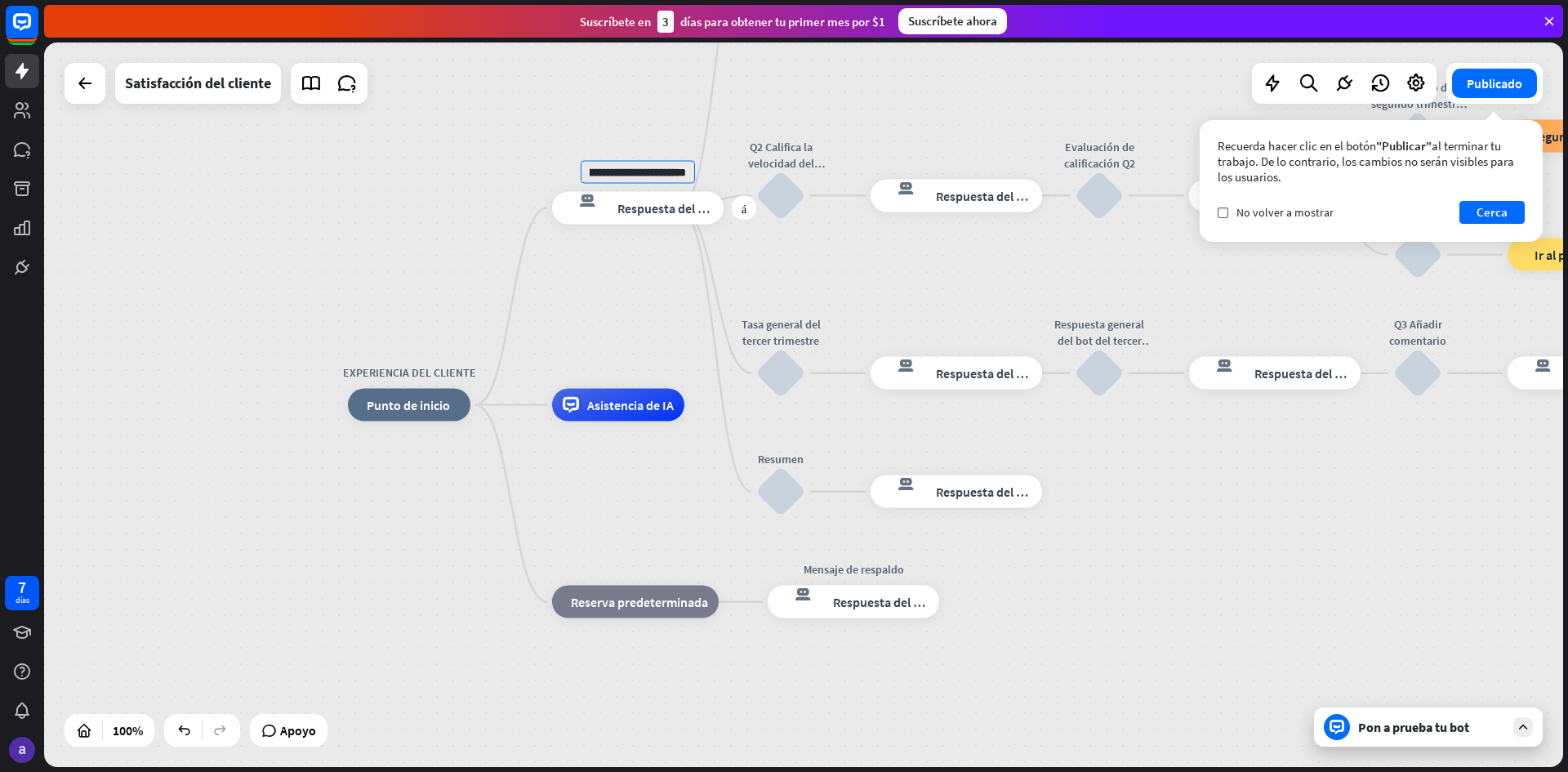
type input "**********"
click at [669, 209] on div "**********" at bounding box center [803, 404] width 1519 height 724
click at [662, 215] on font "Respuesta del bot" at bounding box center [667, 208] width 99 height 17
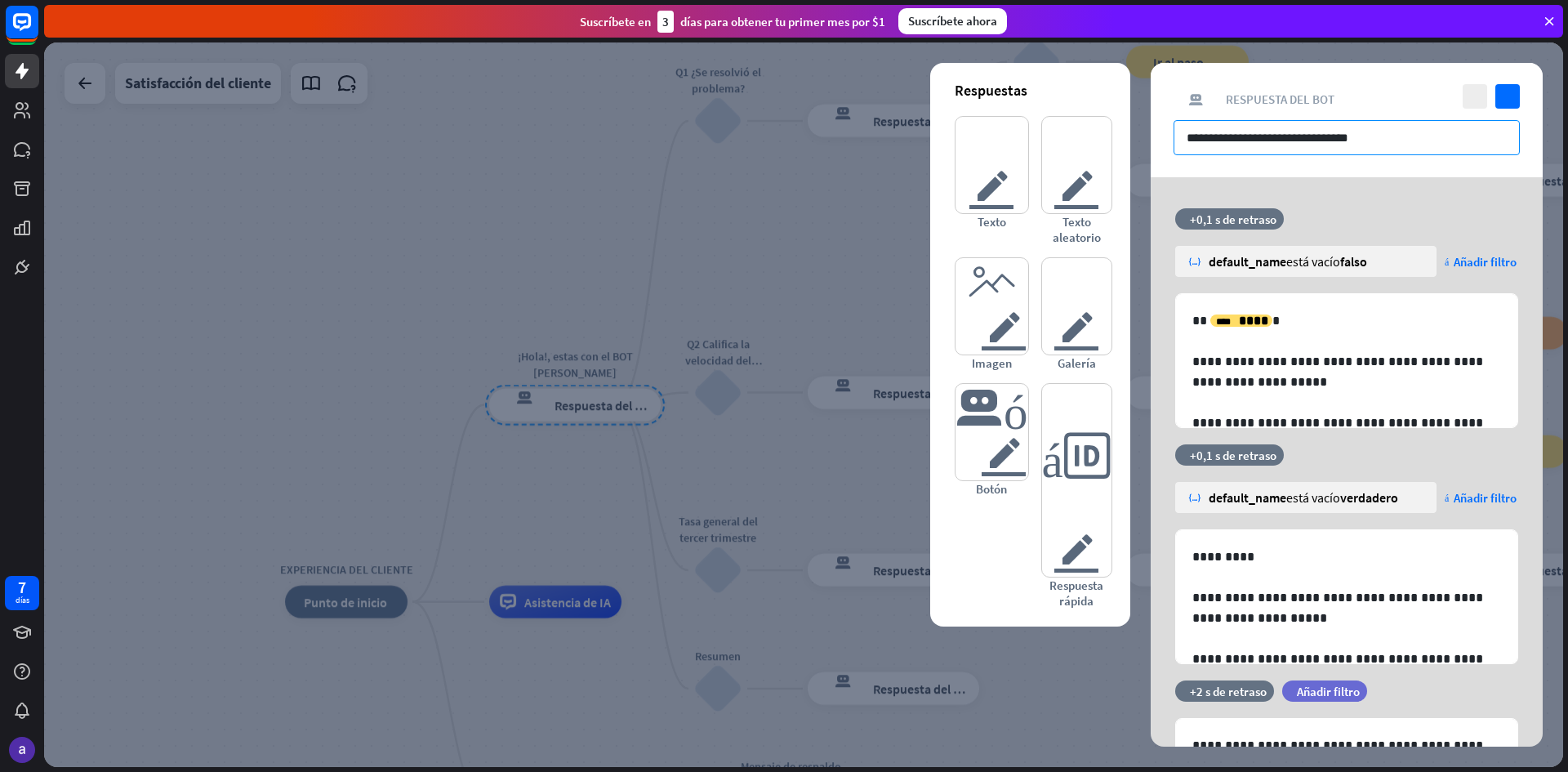
click at [1423, 138] on input "**********" at bounding box center [1347, 137] width 346 height 35
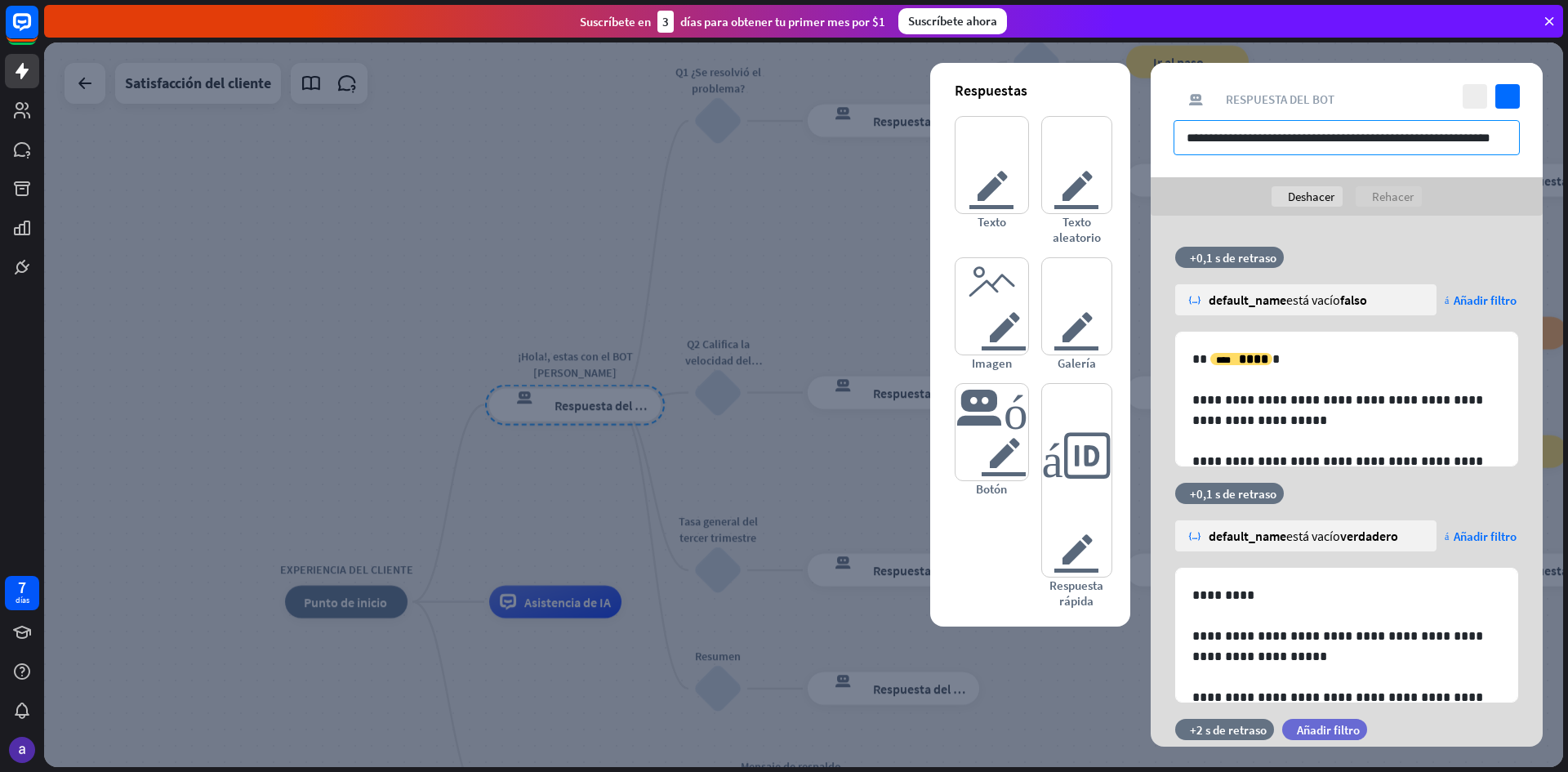
scroll to position [0, 4]
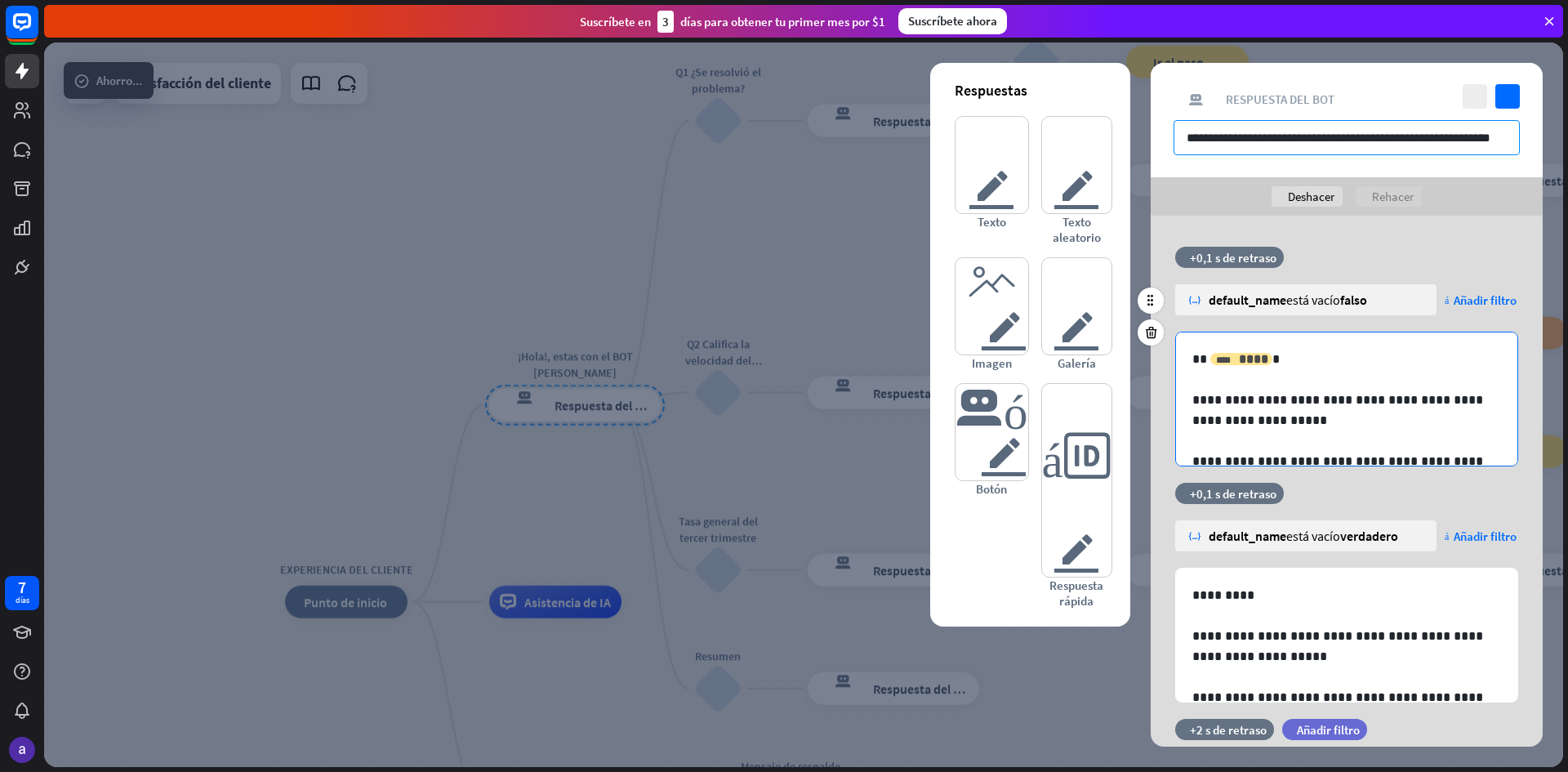
type input "**********"
click at [1248, 357] on span "****" at bounding box center [1254, 358] width 29 height 12
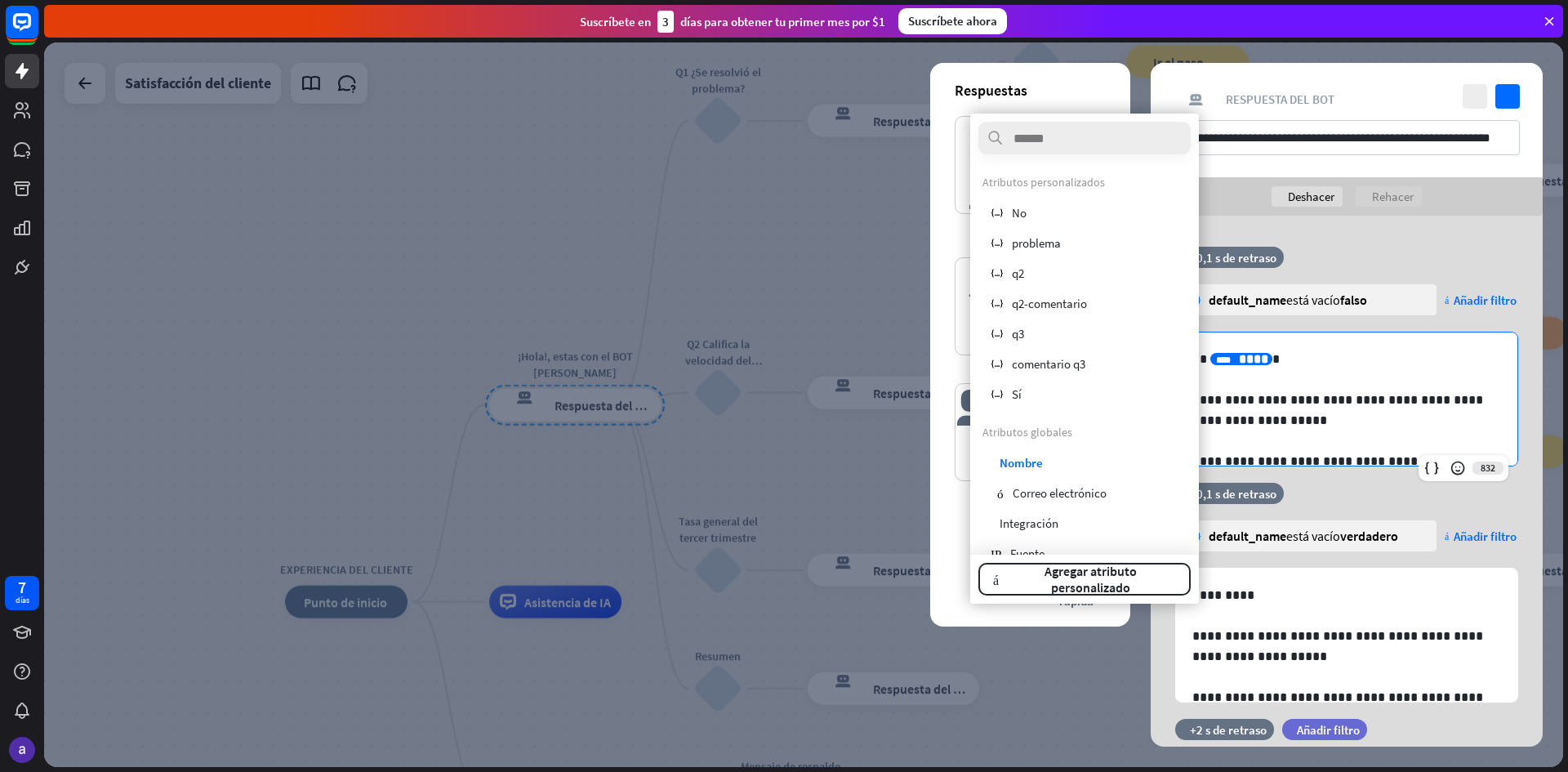
click at [1363, 377] on p at bounding box center [1347, 379] width 309 height 20
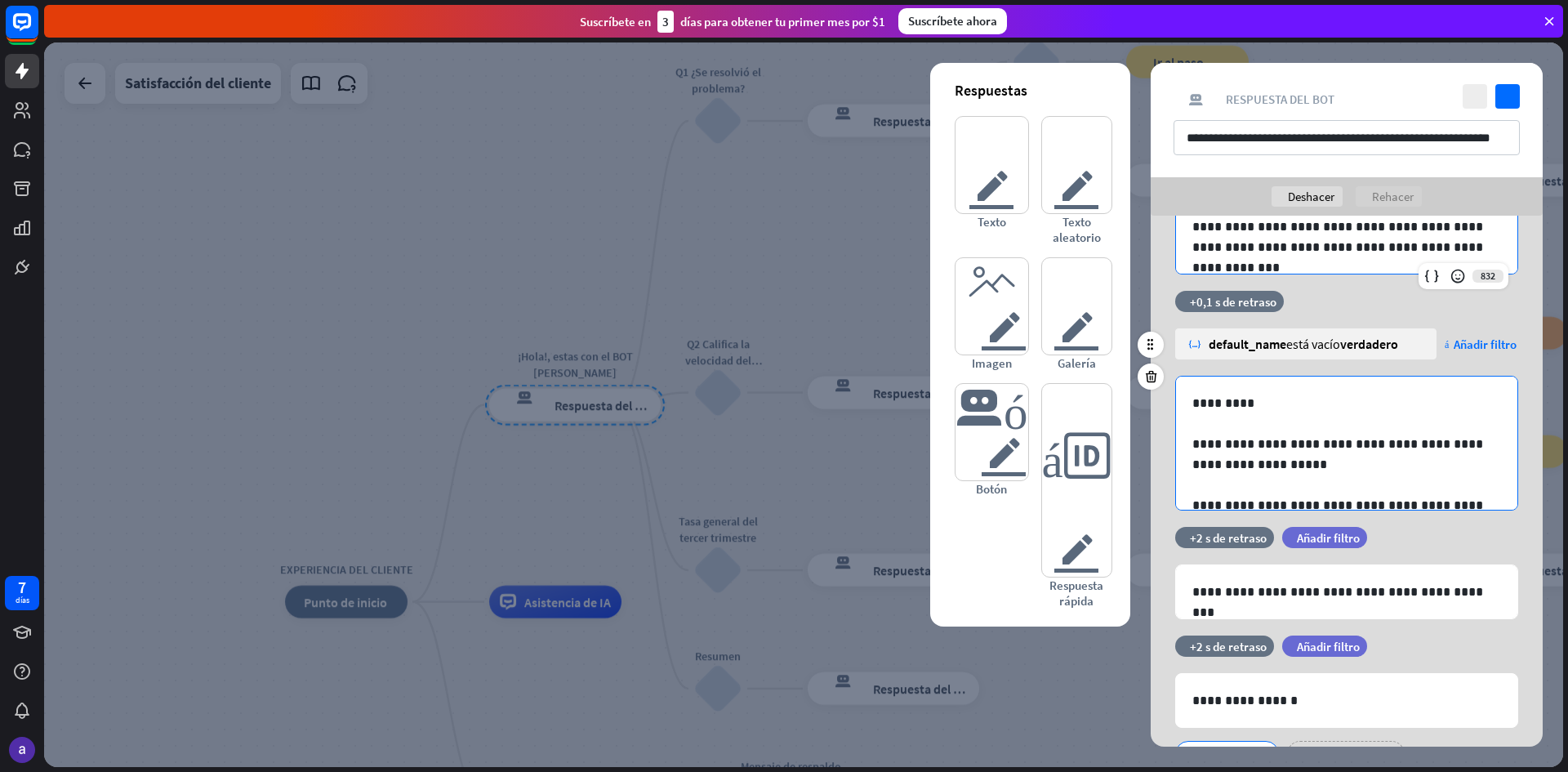
scroll to position [164, 0]
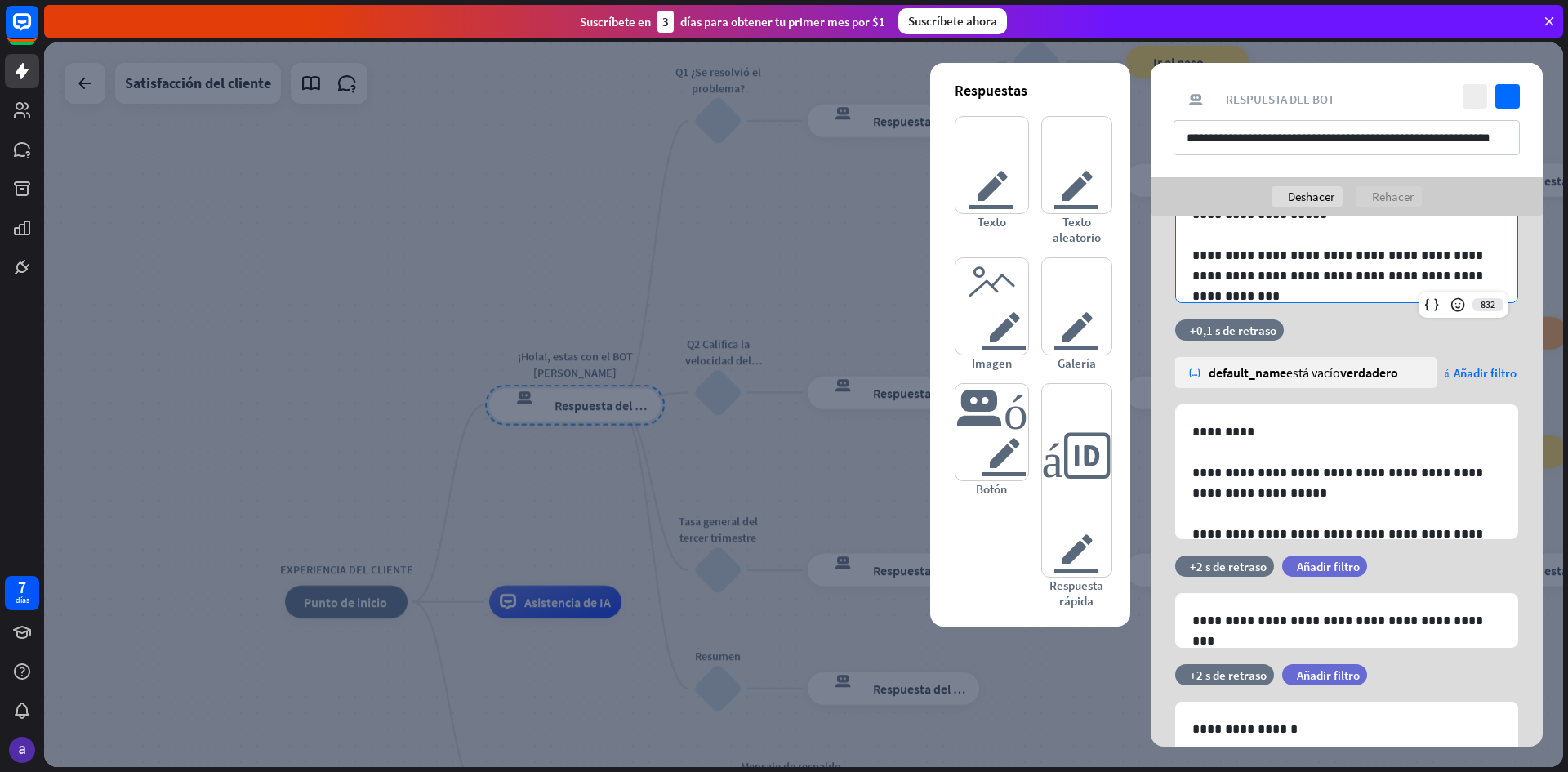
click at [839, 238] on div at bounding box center [803, 404] width 1519 height 724
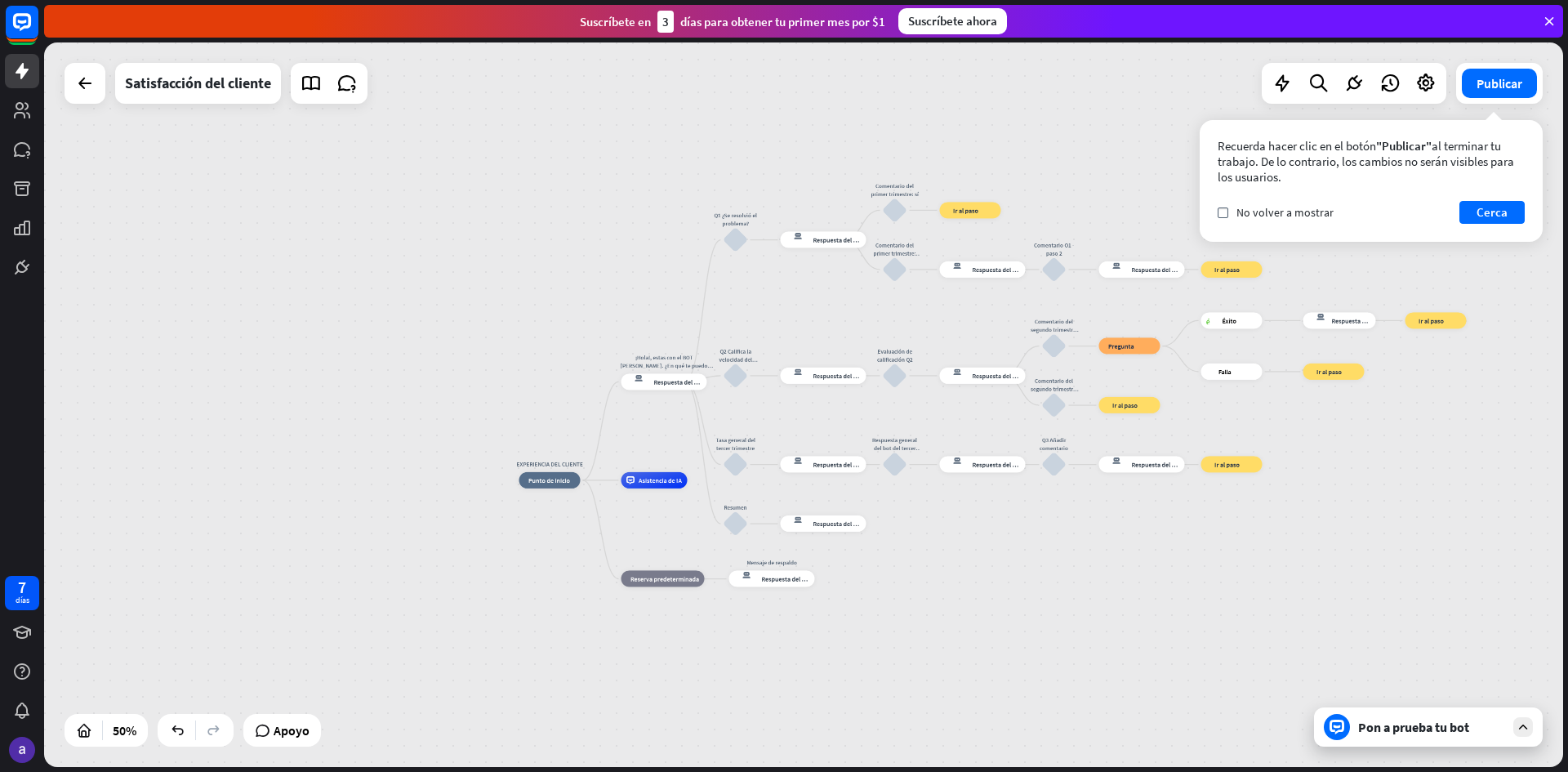
drag, startPoint x: 1154, startPoint y: 688, endPoint x: 981, endPoint y: 604, distance: 192.3
click at [981, 604] on div "EXPERIENCIA DEL CLIENTE inicio_2 Punto de inicio ¡Hola!, estas con el BOT [PERS…" at bounding box center [899, 662] width 759 height 363
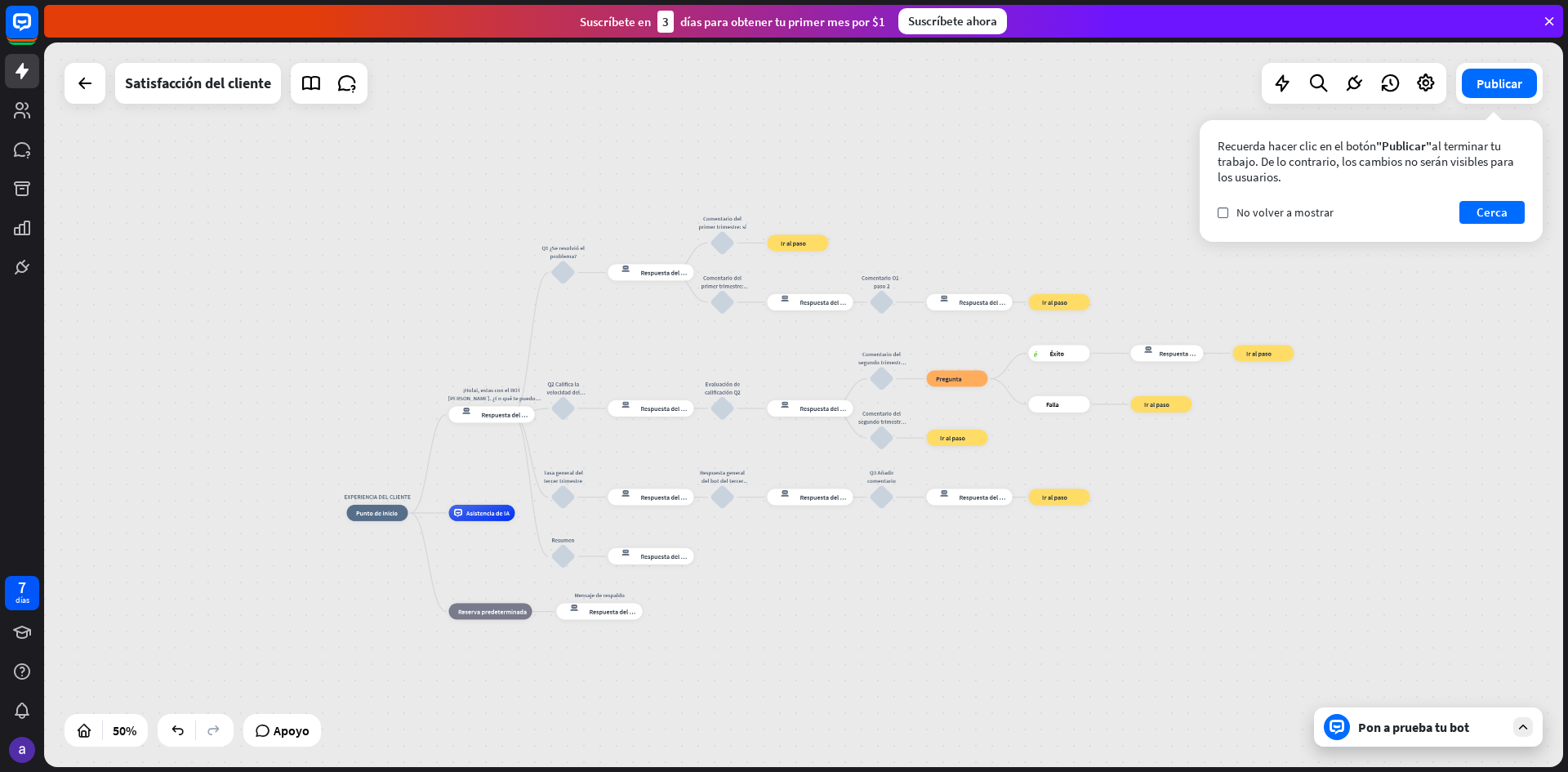
drag, startPoint x: 1280, startPoint y: 563, endPoint x: 1136, endPoint y: 584, distance: 145.5
click at [1131, 570] on div "EXPERIENCIA DEL CLIENTE inicio_2 Punto de inicio ¡Hola!, estas con el BOT [PERS…" at bounding box center [803, 404] width 1519 height 724
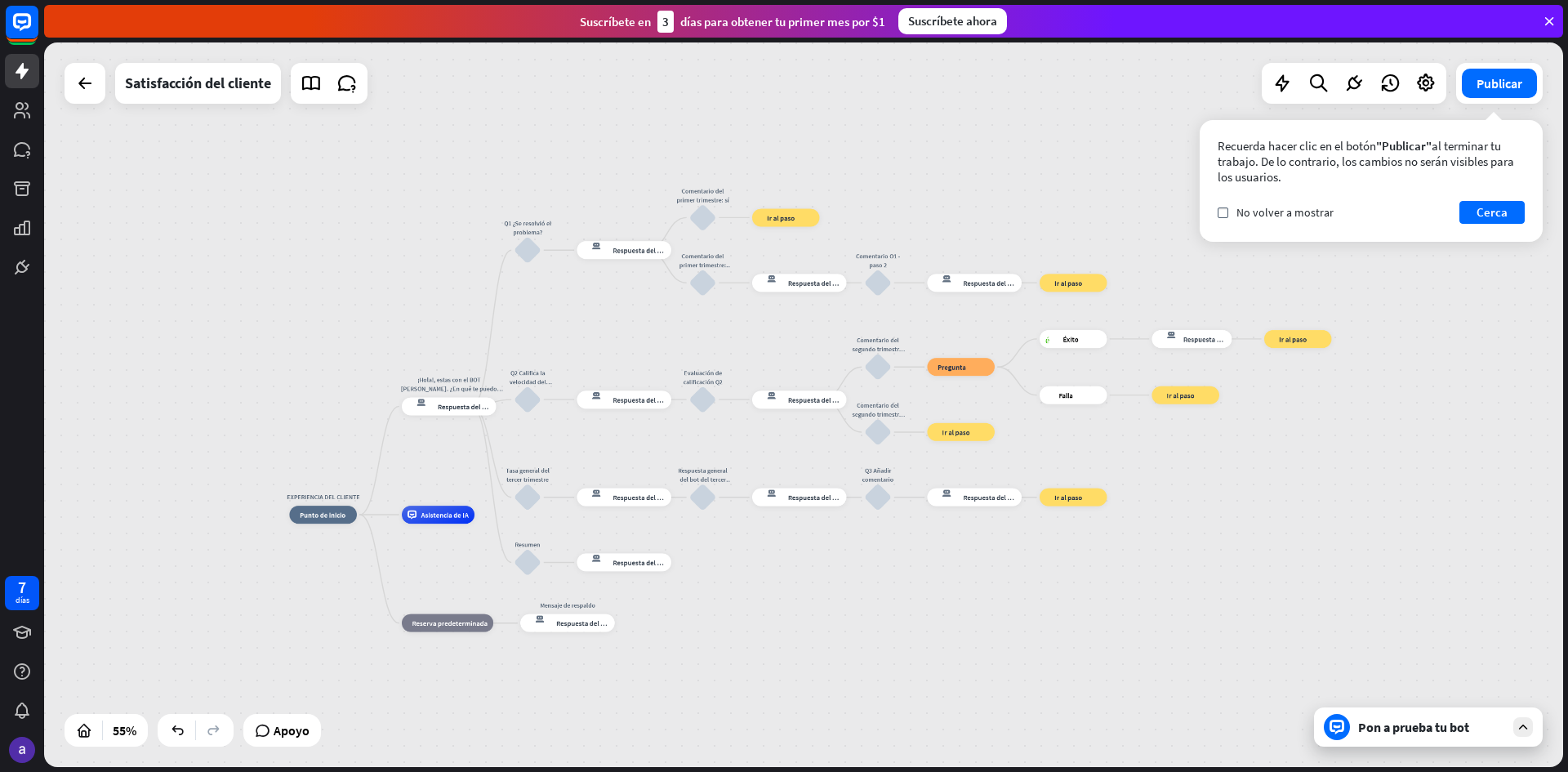
click at [1138, 617] on div "EXPERIENCIA DEL CLIENTE inicio_2 Punto de inicio ¡Hola!, estas con el BOT [PERS…" at bounding box center [803, 404] width 1519 height 724
